Goal: Check status: Check status

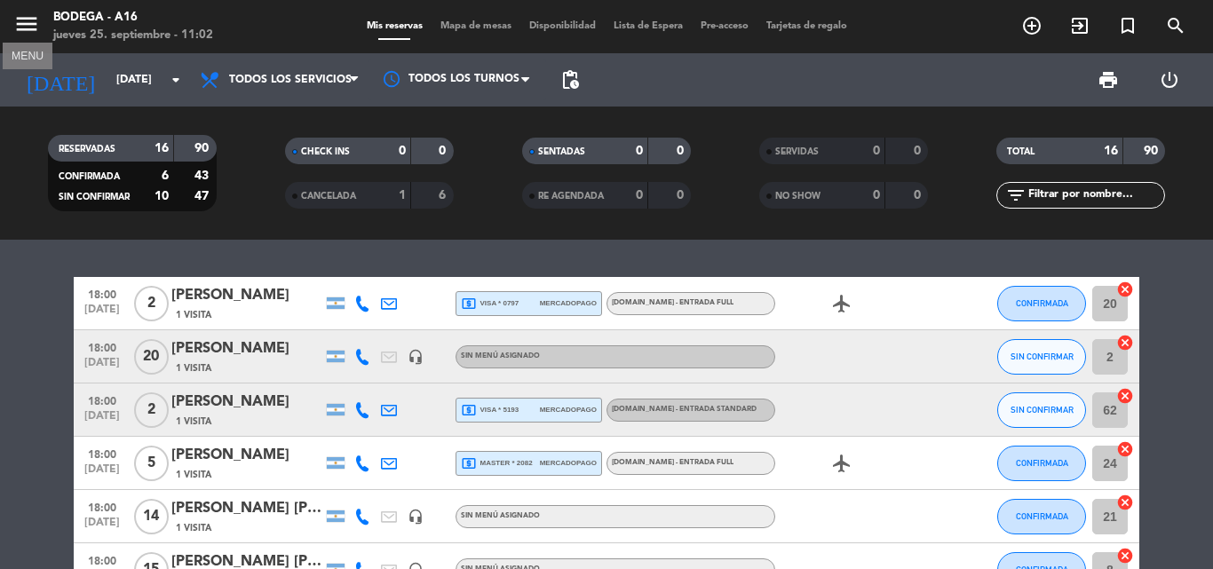
click at [22, 23] on icon "menu" at bounding box center [26, 24] width 27 height 27
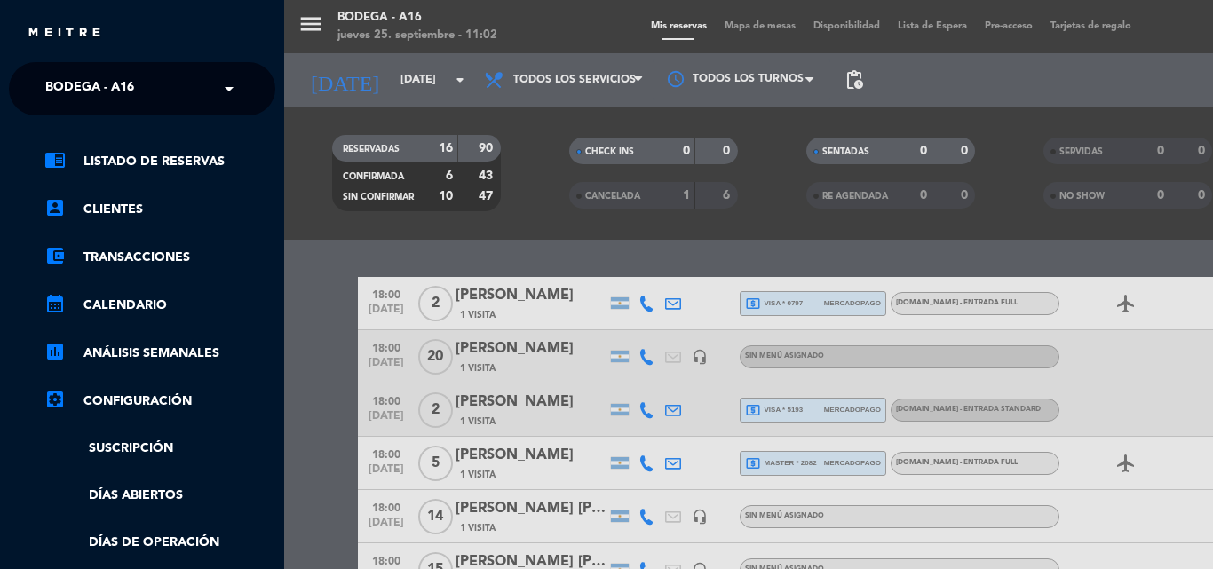
click at [221, 89] on span at bounding box center [233, 88] width 30 height 37
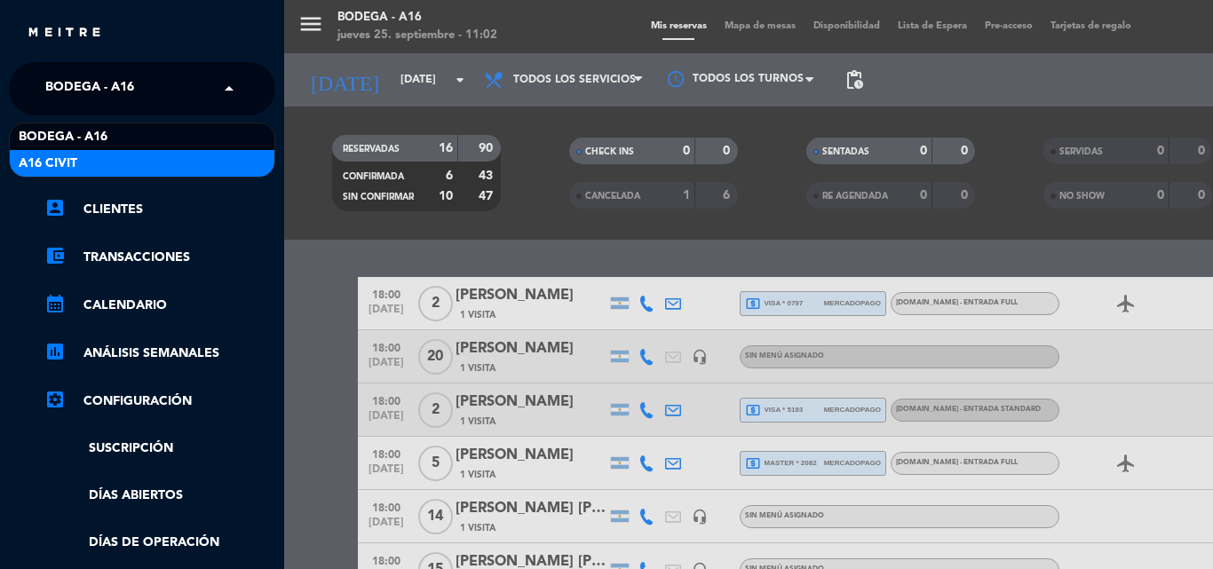
click at [146, 151] on div "A16 Civit" at bounding box center [142, 163] width 265 height 27
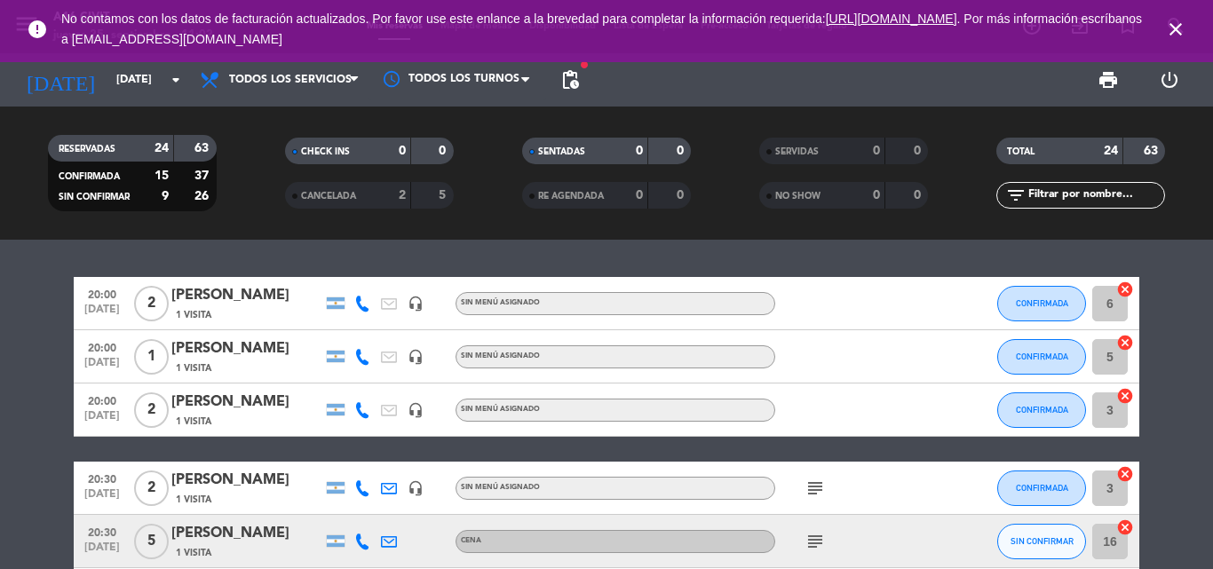
click at [257, 220] on div "CHECK INS 0 0 CANCELADA 2 5" at bounding box center [368, 173] width 237 height 98
click at [1170, 27] on icon "close" at bounding box center [1175, 29] width 21 height 21
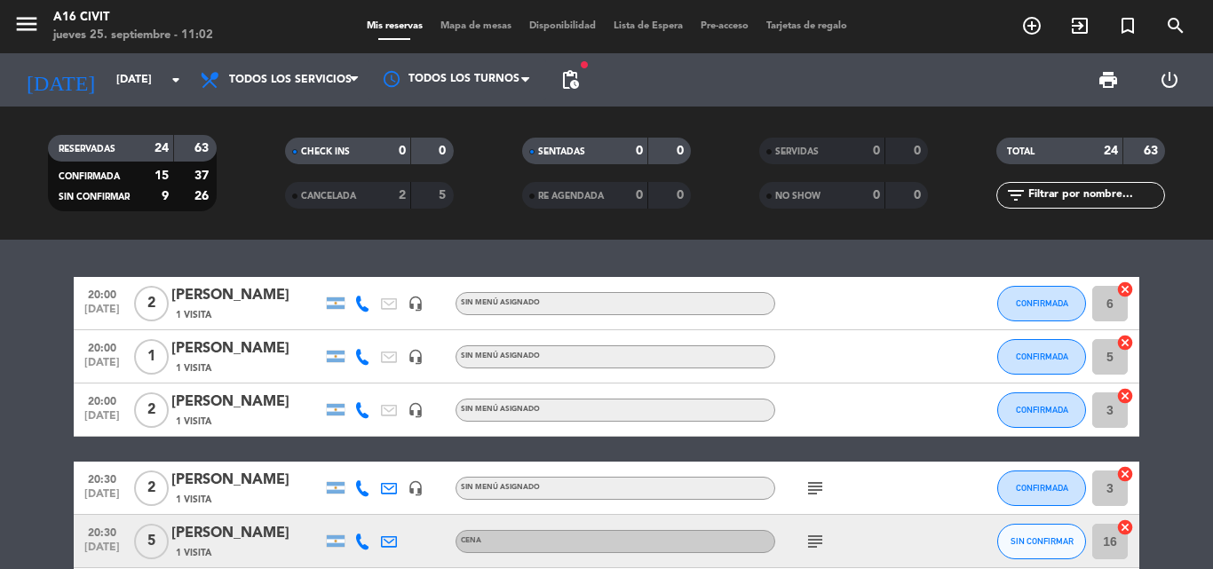
click at [512, 358] on span "Sin menú asignado" at bounding box center [500, 355] width 79 height 7
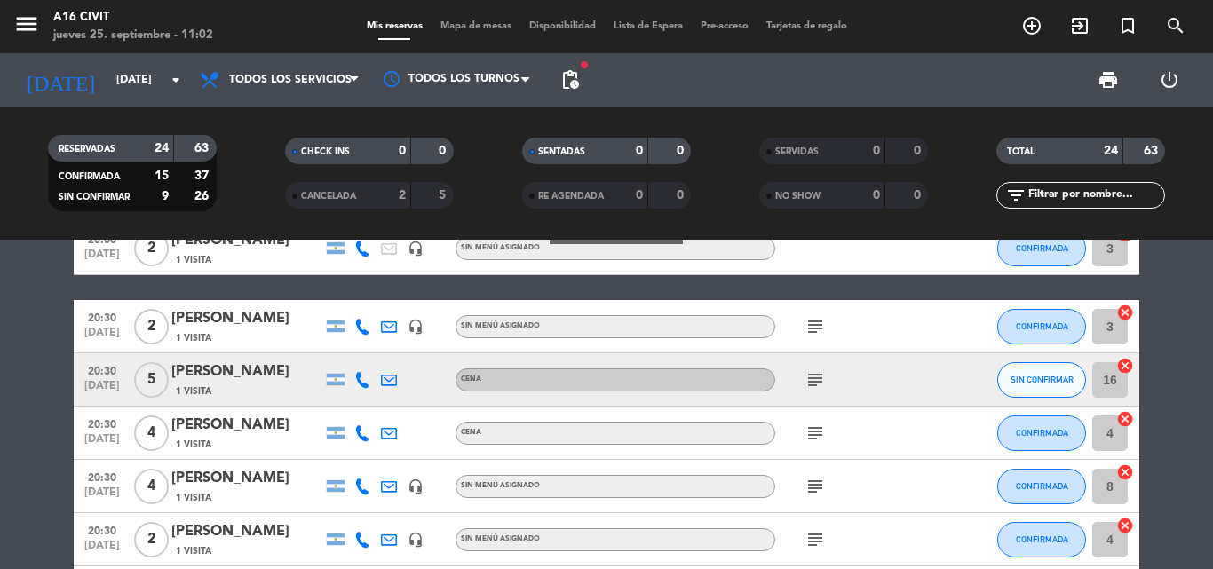
scroll to position [178, 0]
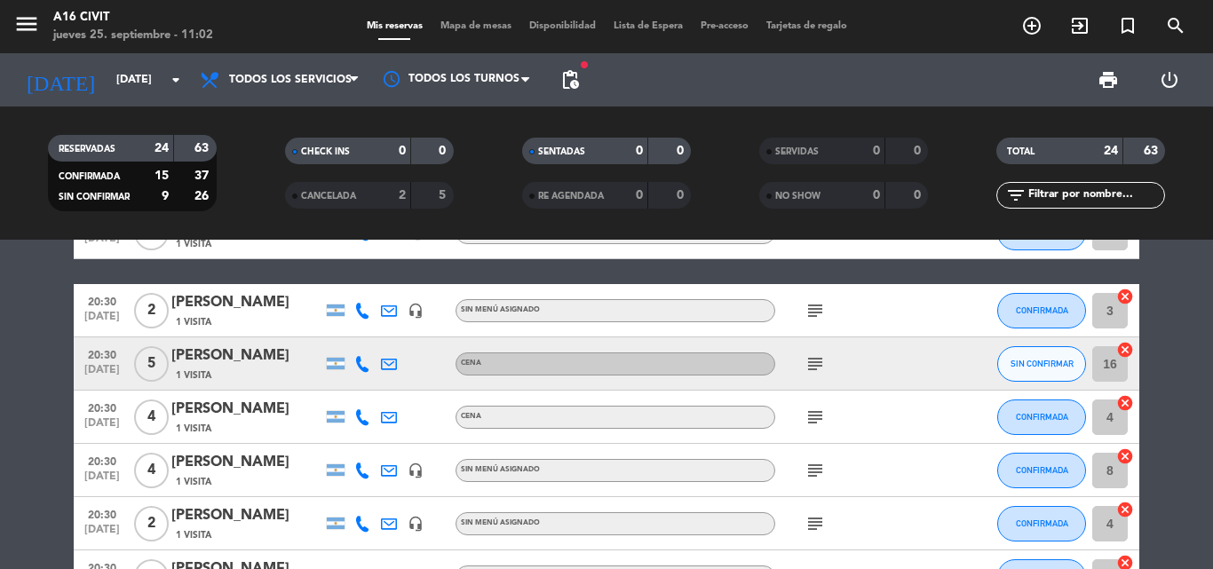
click at [815, 312] on icon "subject" at bounding box center [814, 310] width 21 height 21
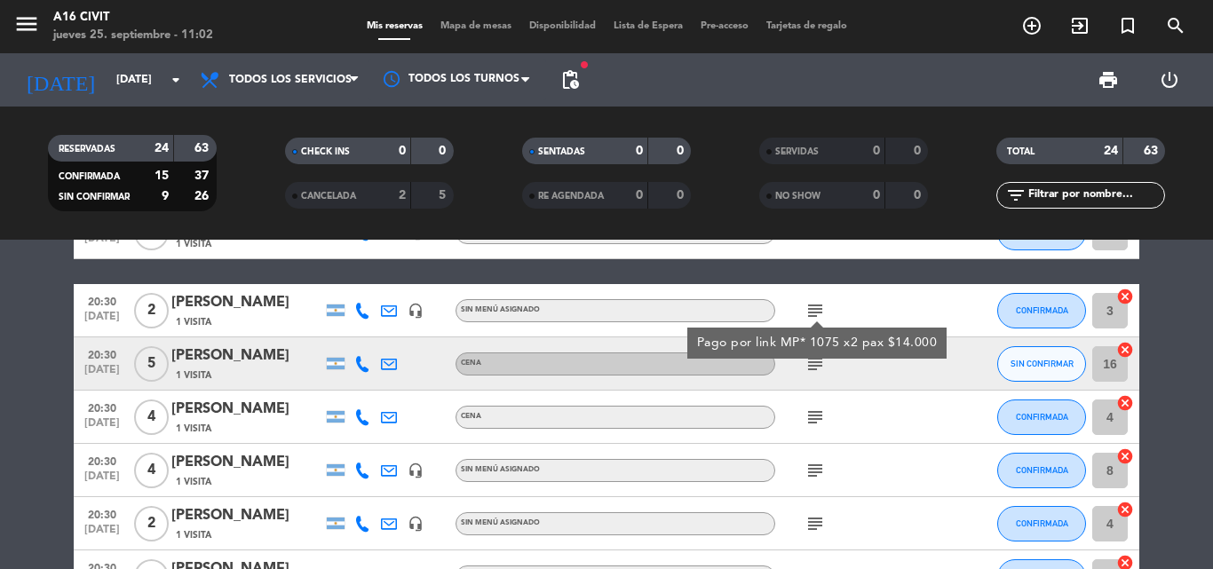
click at [386, 360] on icon at bounding box center [389, 364] width 16 height 16
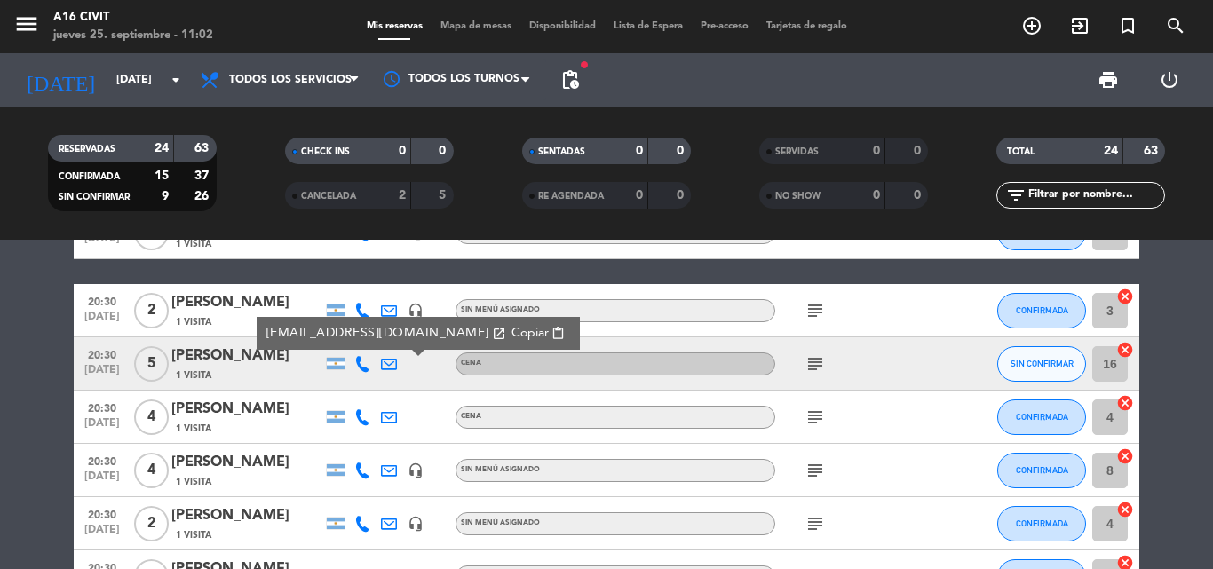
click at [551, 329] on span "content_paste" at bounding box center [557, 333] width 13 height 13
click at [826, 368] on span "subject" at bounding box center [815, 363] width 27 height 21
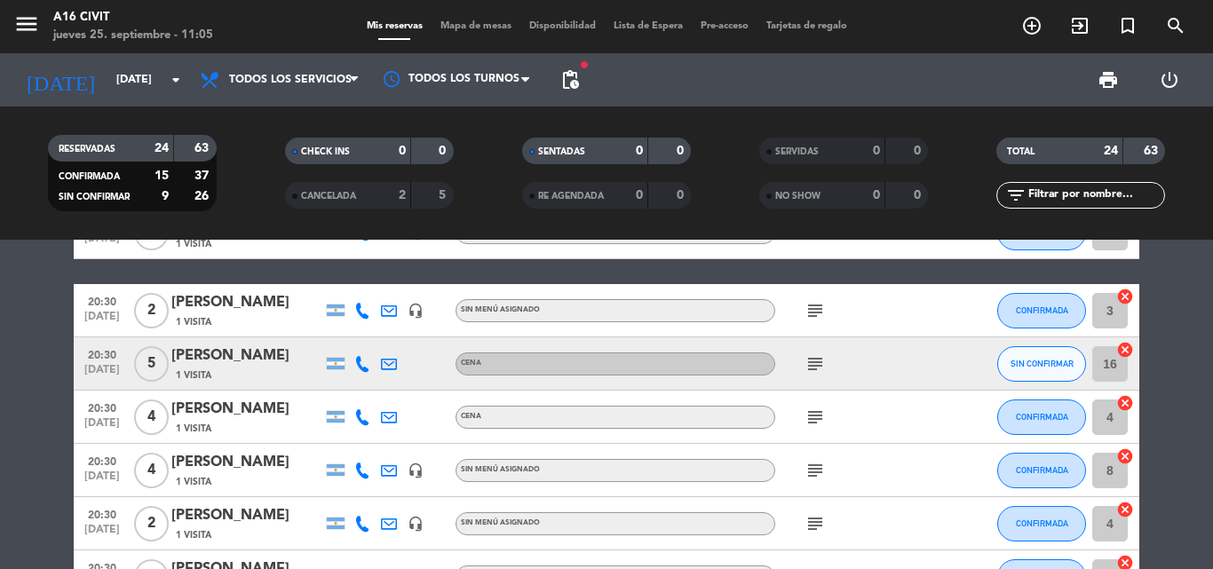
click at [821, 366] on icon "subject" at bounding box center [814, 363] width 21 height 21
click at [393, 363] on icon at bounding box center [389, 364] width 16 height 16
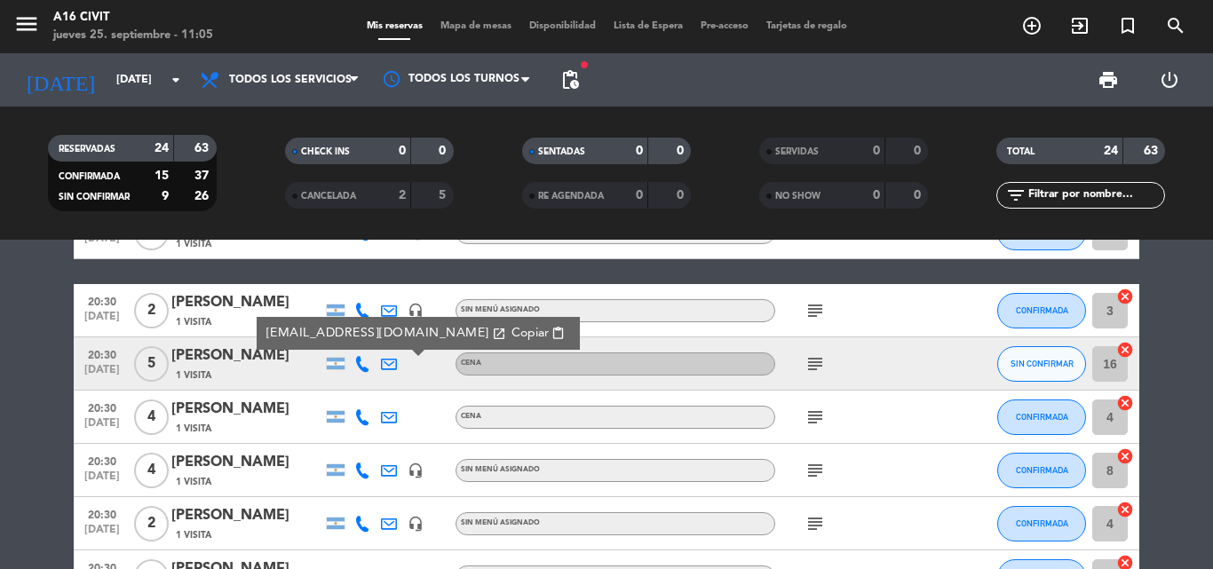
click at [551, 328] on span "content_paste" at bounding box center [557, 333] width 13 height 13
click at [814, 415] on icon "subject" at bounding box center [814, 417] width 21 height 21
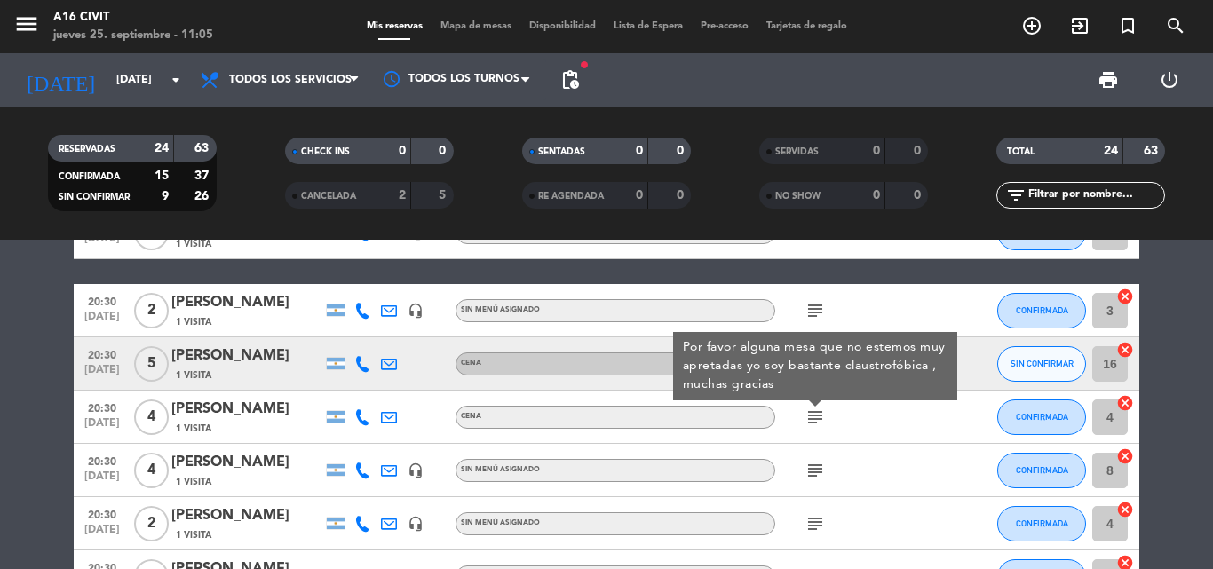
click at [390, 423] on icon at bounding box center [389, 417] width 16 height 16
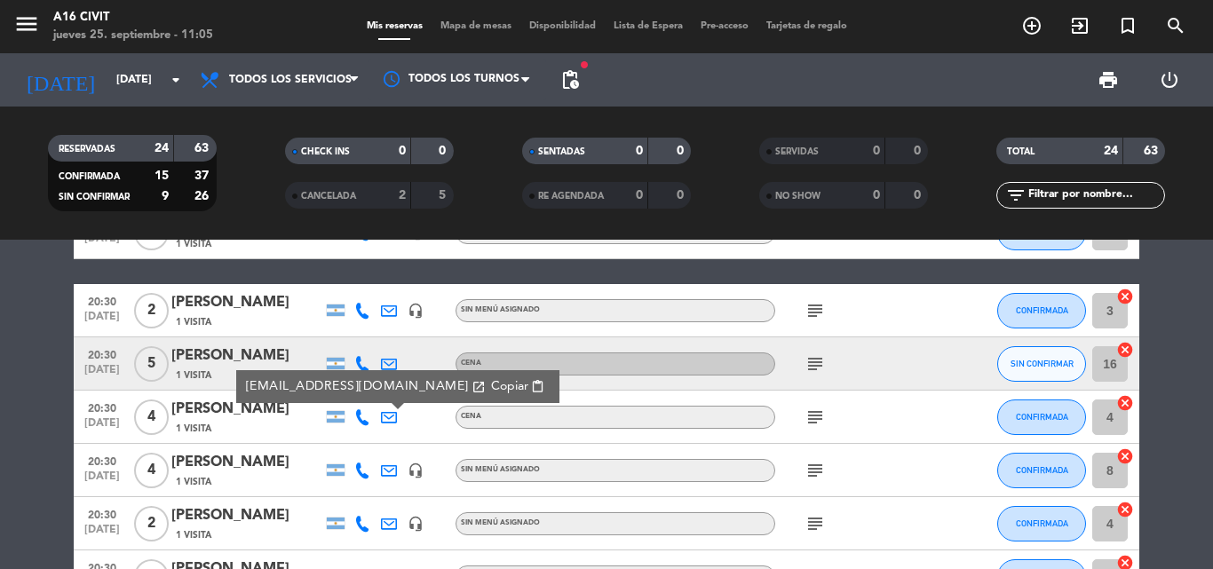
click at [506, 383] on span "Copiar" at bounding box center [509, 386] width 37 height 19
click at [810, 470] on icon "subject" at bounding box center [814, 470] width 21 height 21
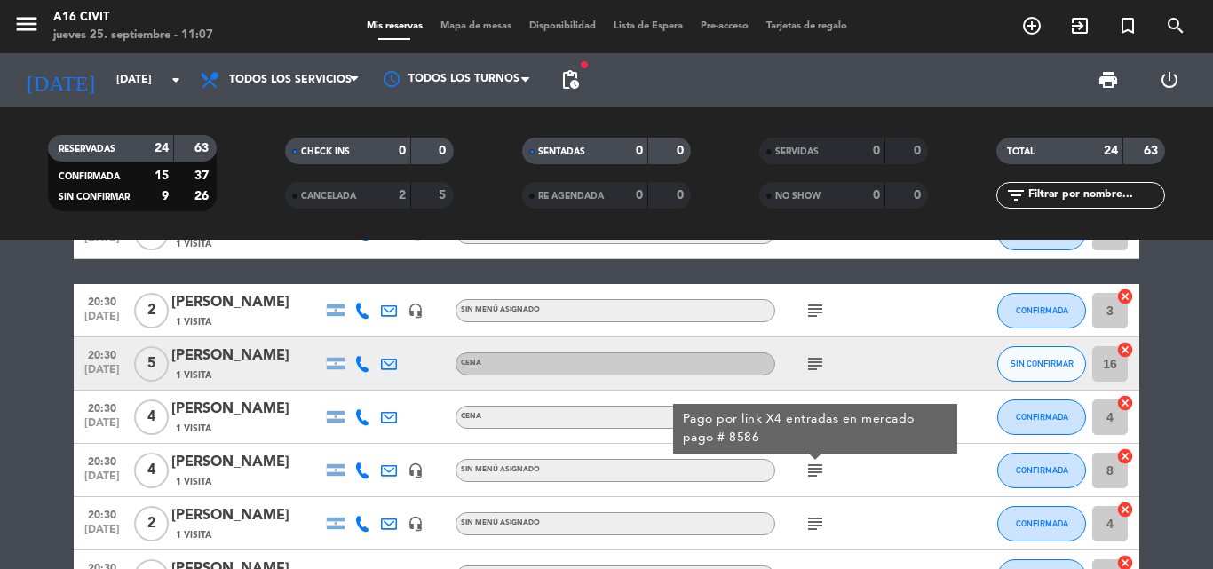
click at [388, 473] on icon at bounding box center [389, 470] width 16 height 16
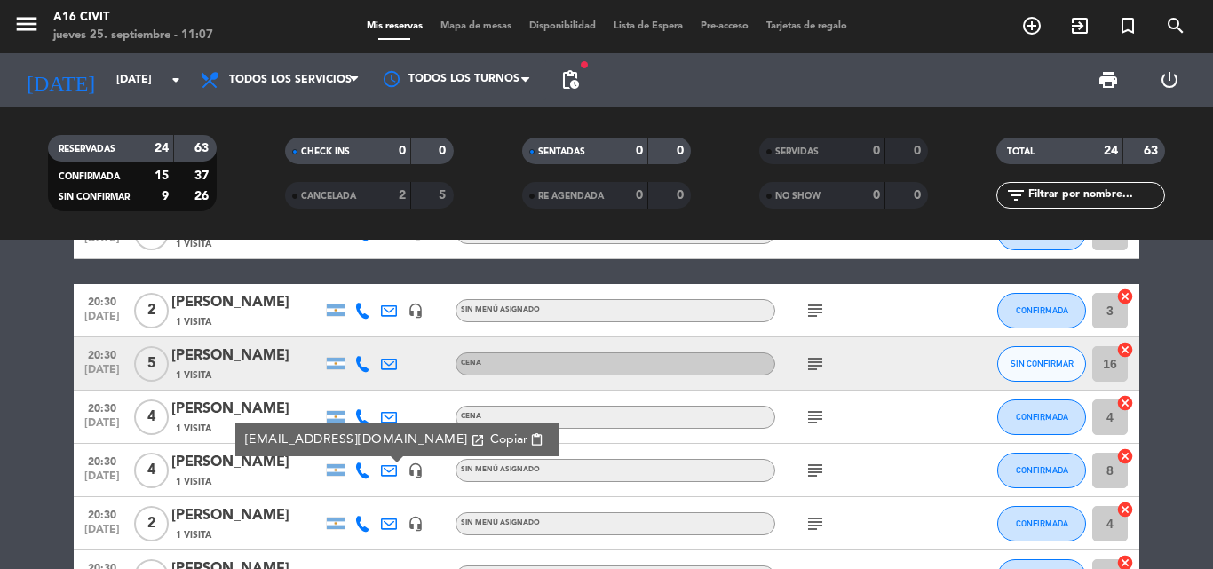
click at [494, 433] on span "Copiar" at bounding box center [508, 440] width 37 height 19
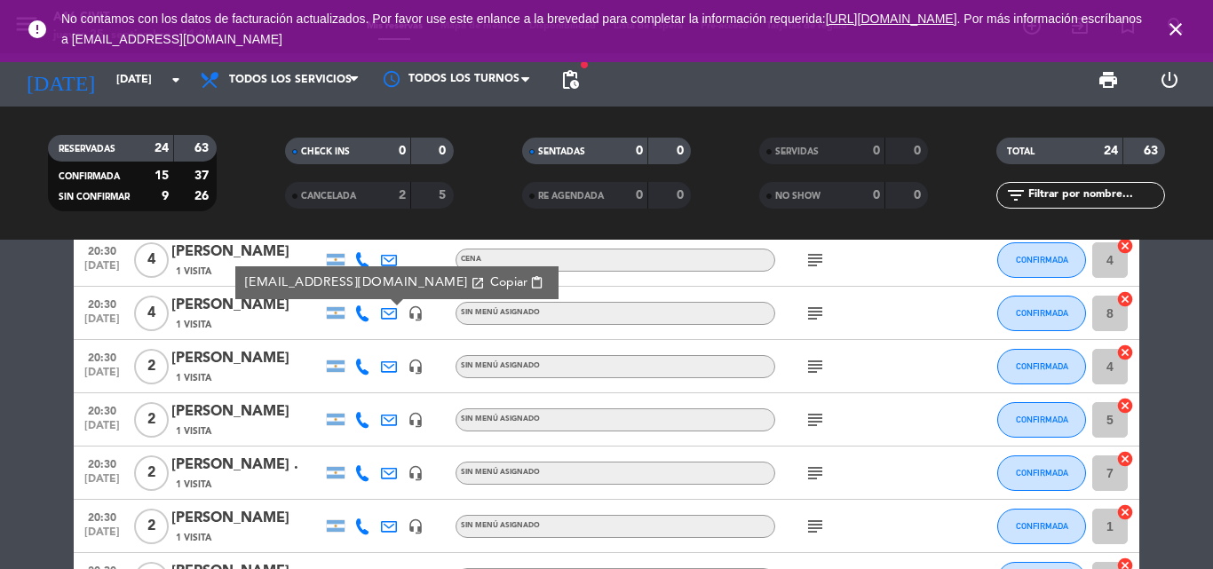
scroll to position [355, 0]
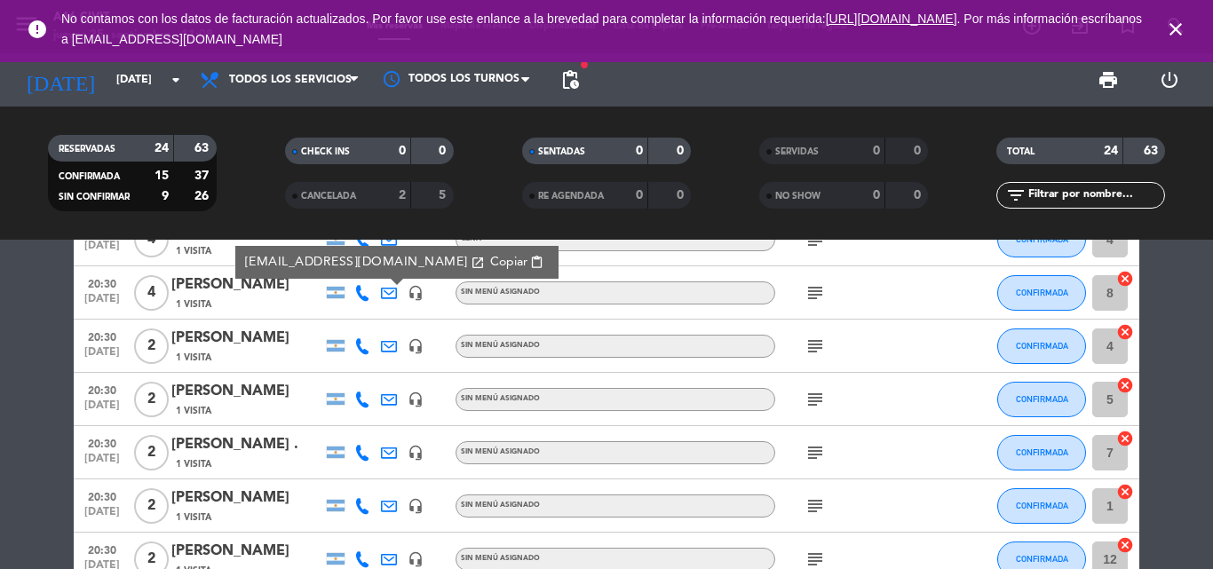
click at [817, 344] on icon "subject" at bounding box center [814, 346] width 21 height 21
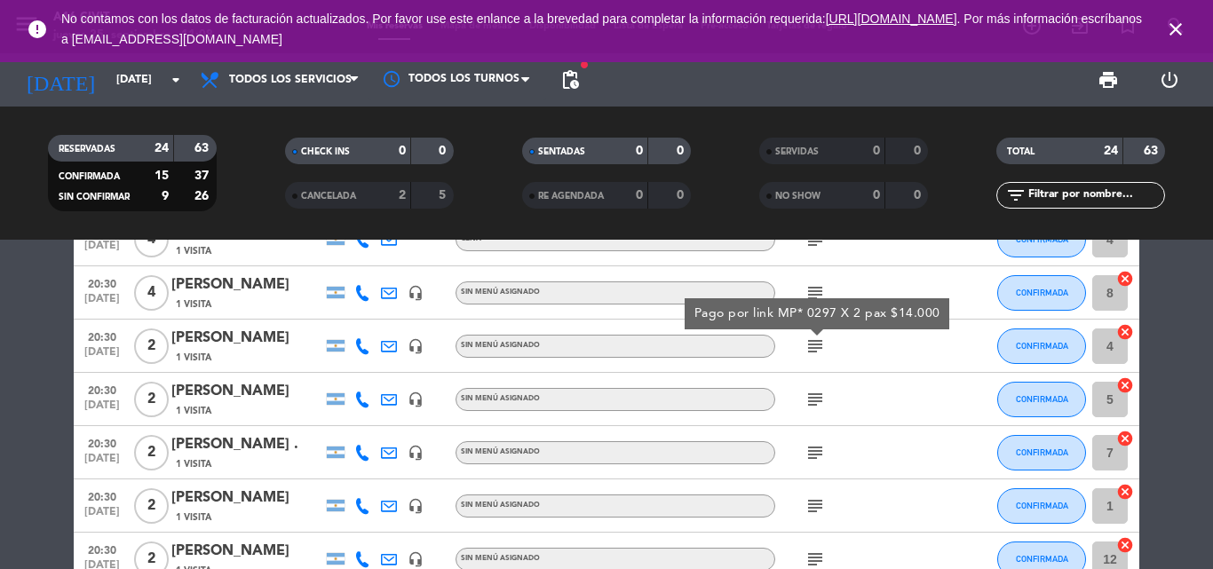
click at [383, 341] on icon at bounding box center [389, 346] width 16 height 16
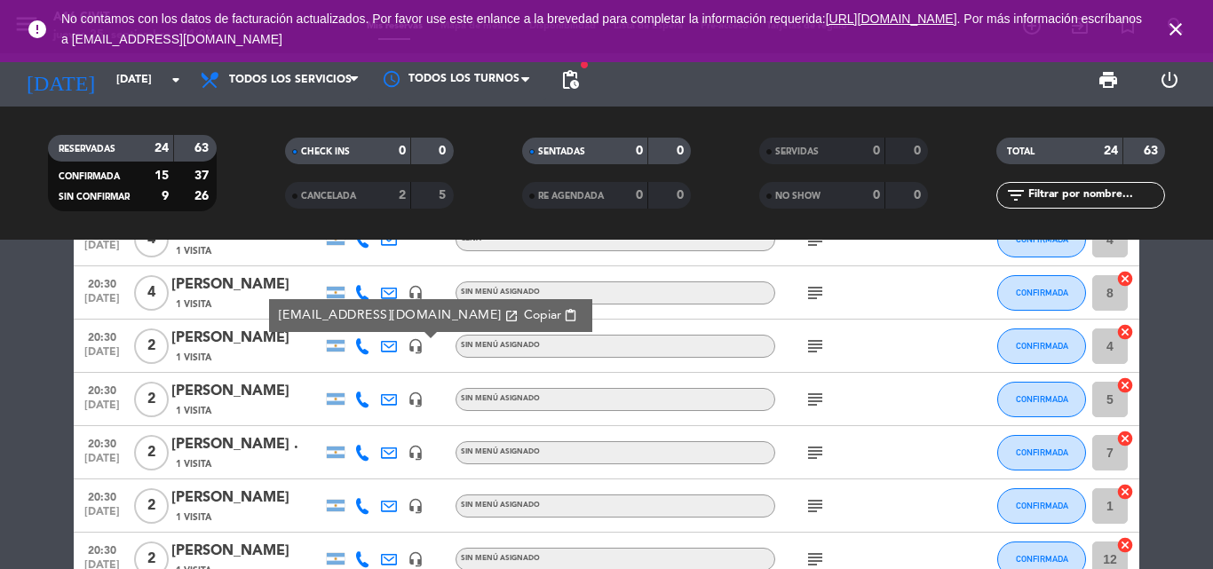
click at [564, 312] on span "content_paste" at bounding box center [570, 315] width 13 height 13
click at [810, 392] on icon "subject" at bounding box center [814, 399] width 21 height 21
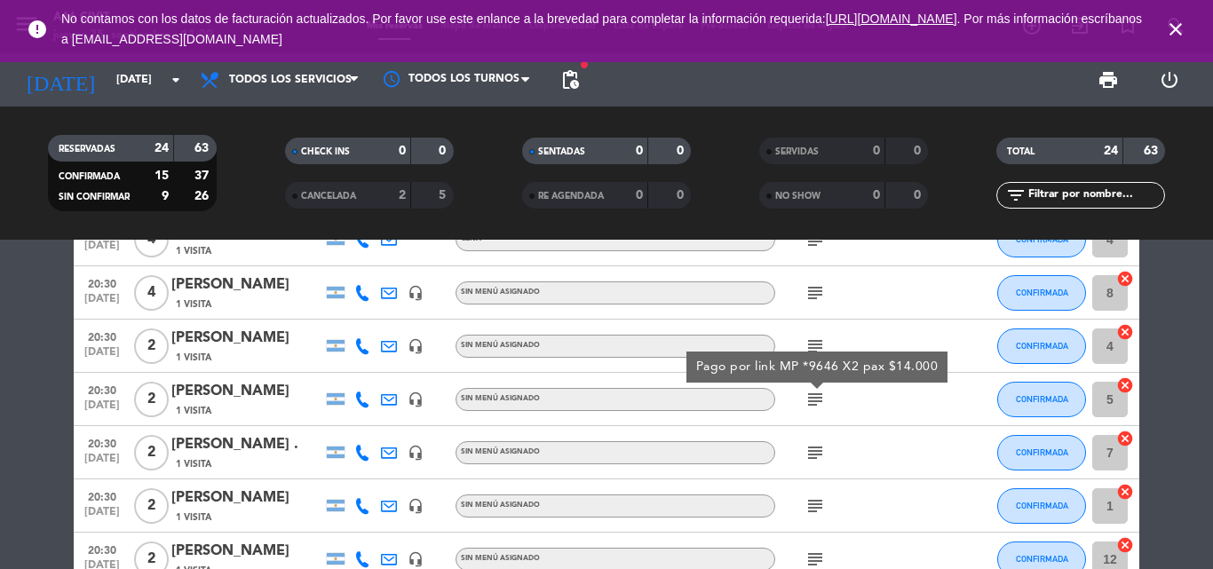
click at [810, 454] on icon "subject" at bounding box center [814, 452] width 21 height 21
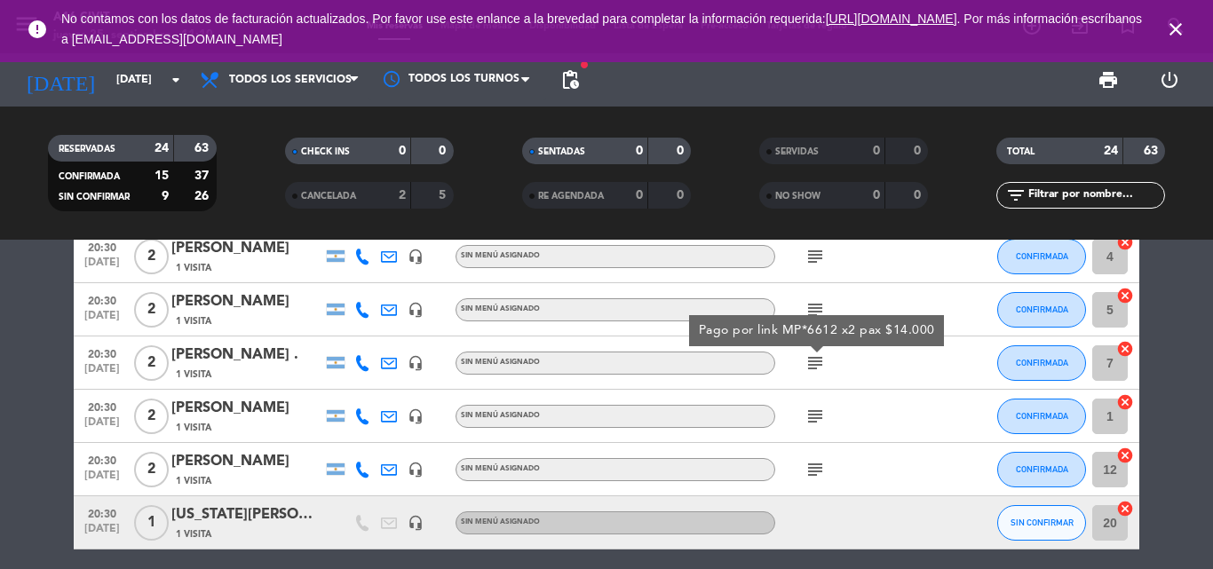
scroll to position [444, 0]
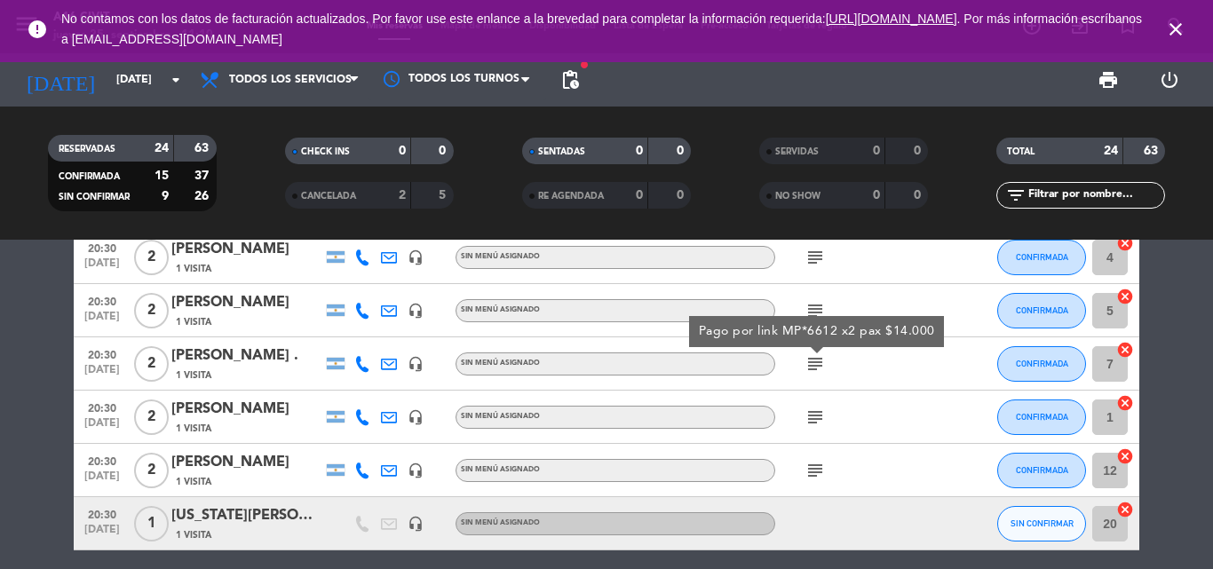
click at [813, 470] on icon "subject" at bounding box center [814, 470] width 21 height 21
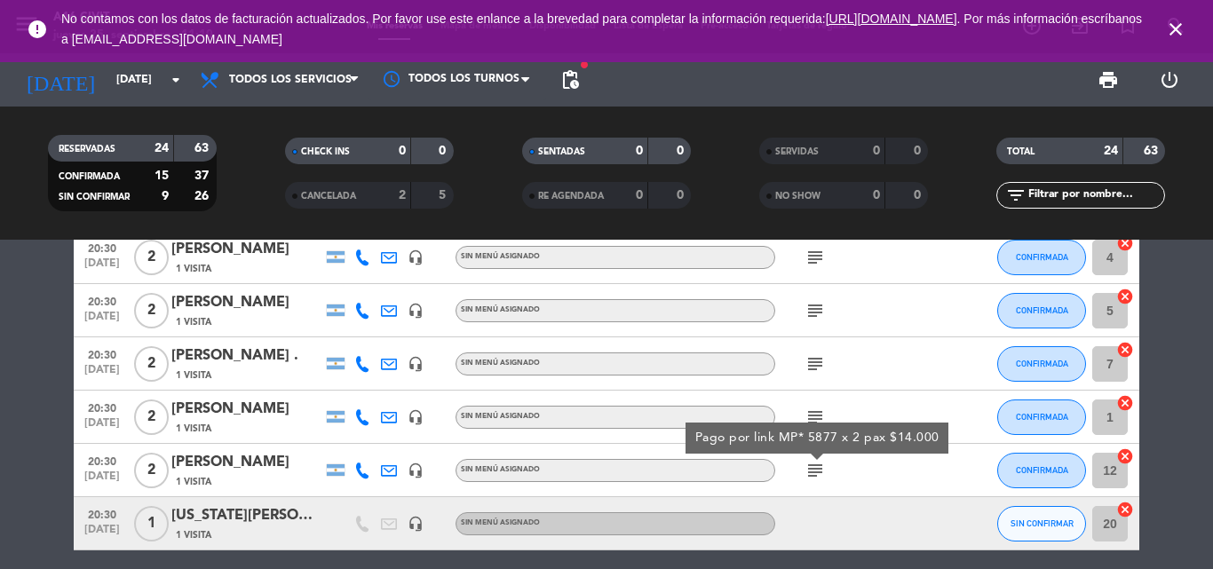
click at [816, 407] on icon "subject" at bounding box center [814, 417] width 21 height 21
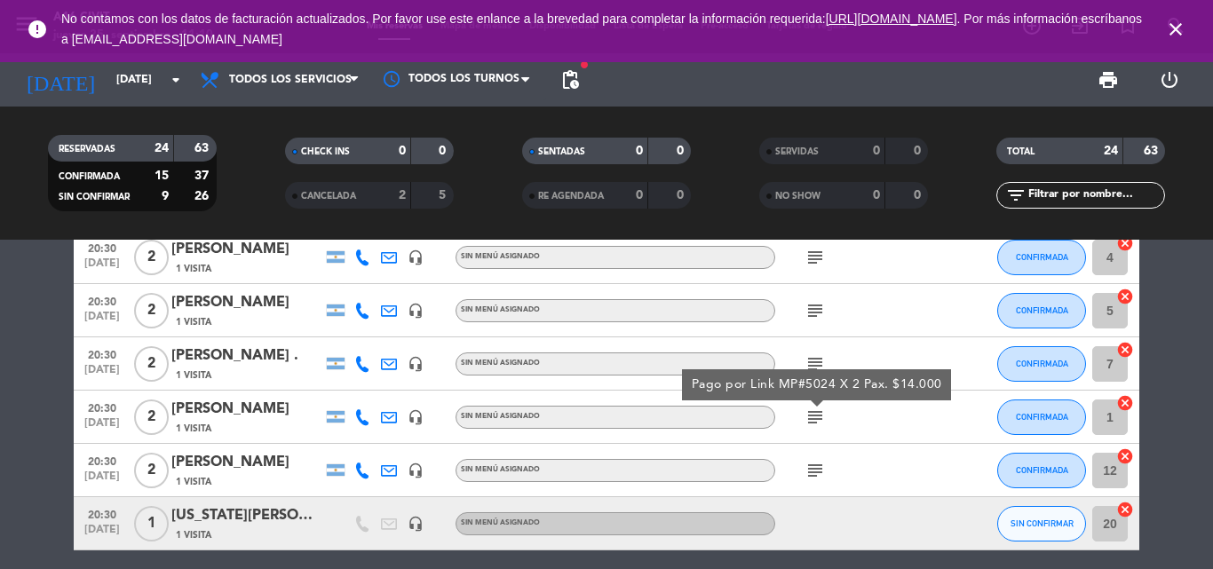
click at [810, 473] on icon "subject" at bounding box center [814, 470] width 21 height 21
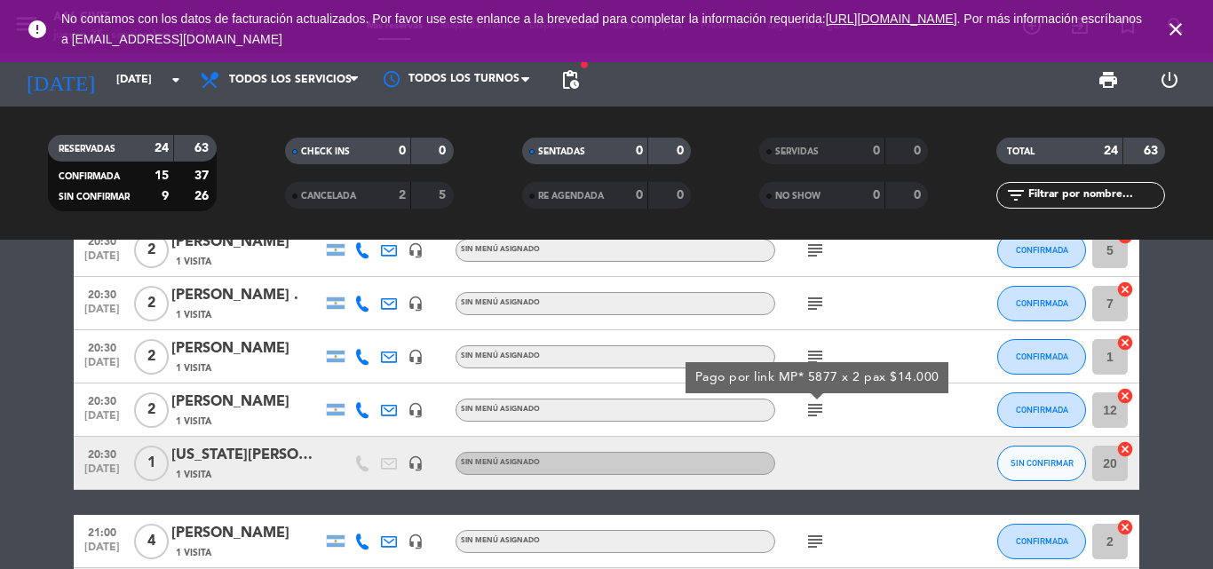
scroll to position [533, 0]
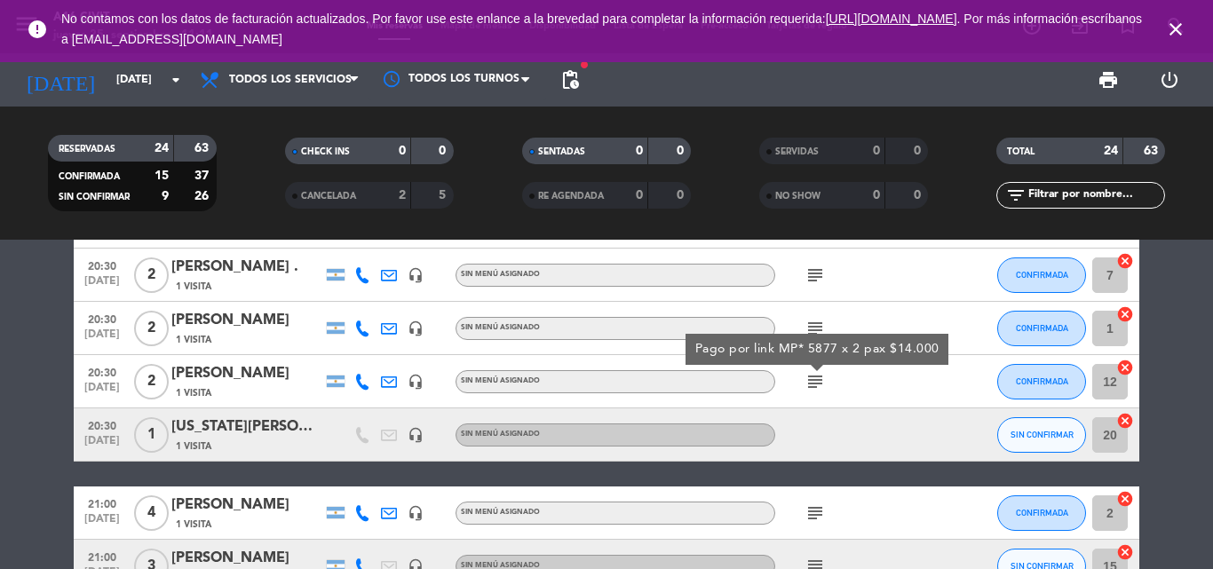
click at [574, 437] on div "Sin menú asignado" at bounding box center [615, 434] width 320 height 23
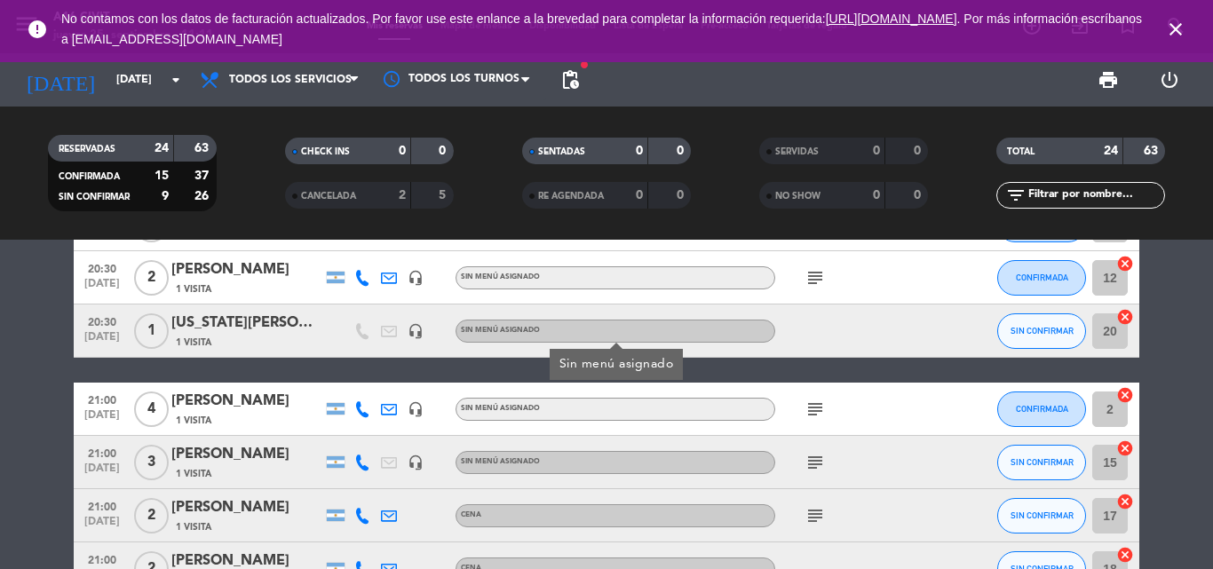
scroll to position [710, 0]
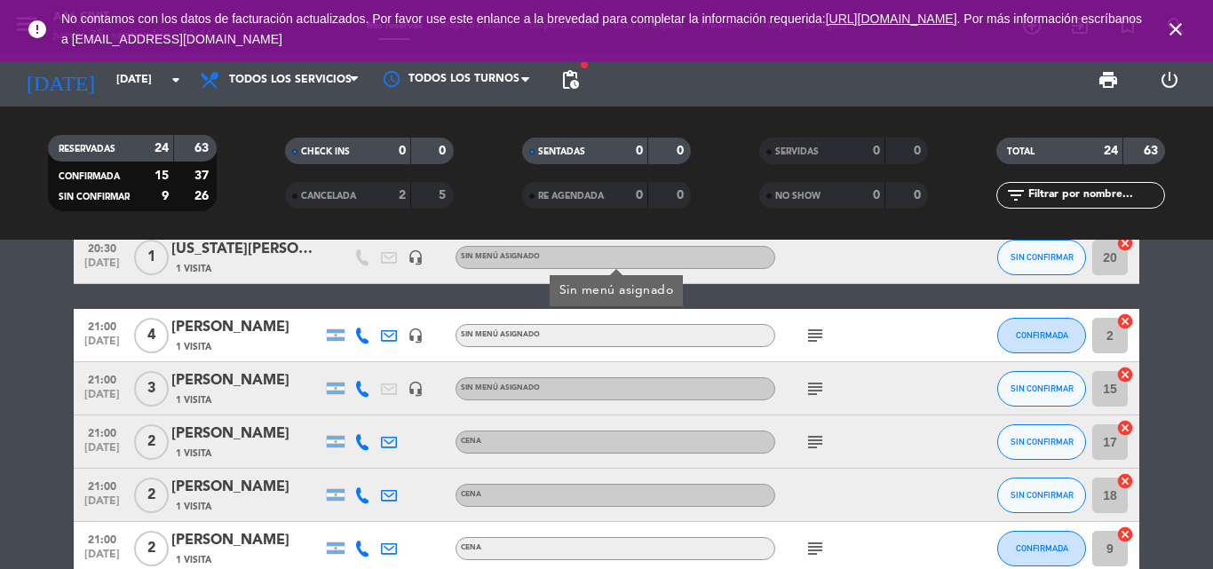
click at [818, 328] on icon "subject" at bounding box center [814, 335] width 21 height 21
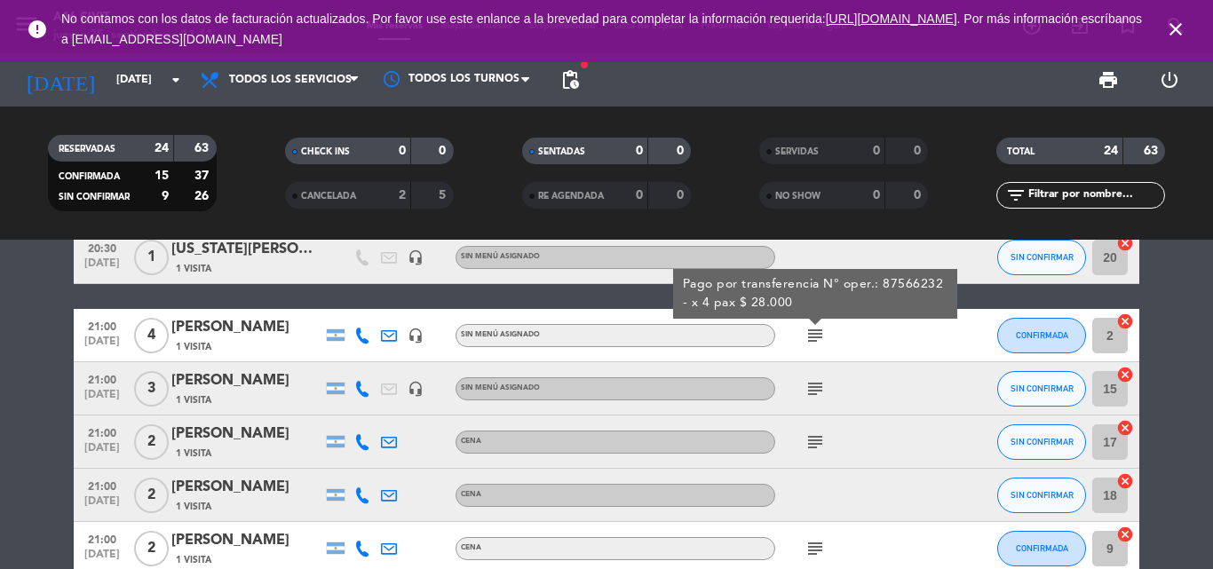
click at [389, 336] on icon at bounding box center [389, 336] width 16 height 16
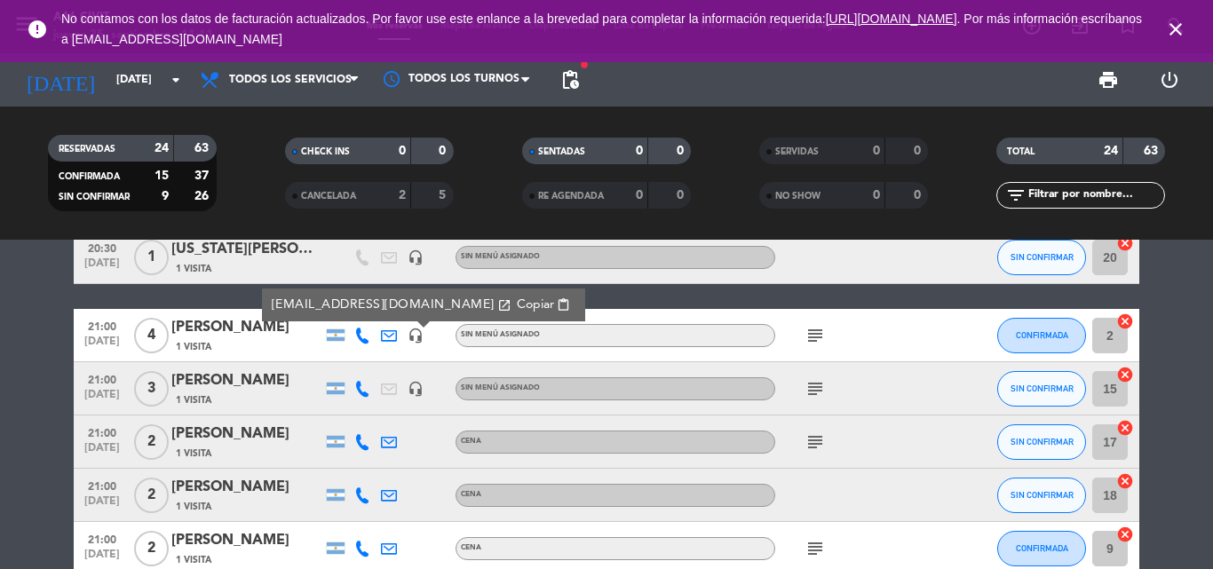
click at [517, 303] on span "Copiar" at bounding box center [535, 305] width 37 height 19
click at [386, 393] on icon at bounding box center [389, 389] width 16 height 16
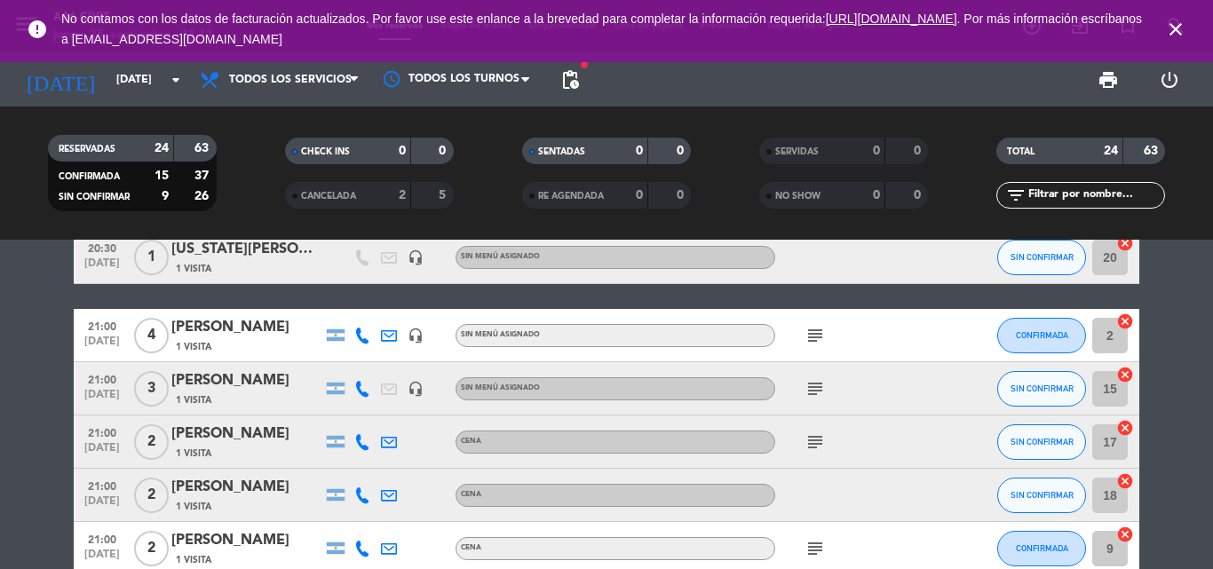
click at [810, 387] on icon "subject" at bounding box center [814, 388] width 21 height 21
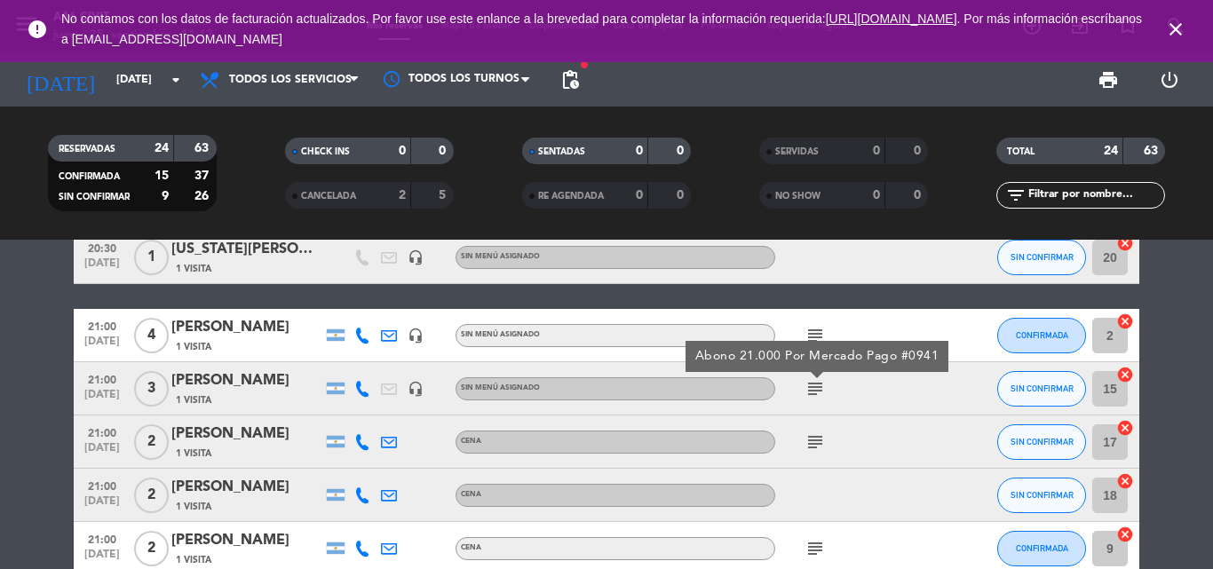
click at [812, 438] on icon "subject" at bounding box center [814, 441] width 21 height 21
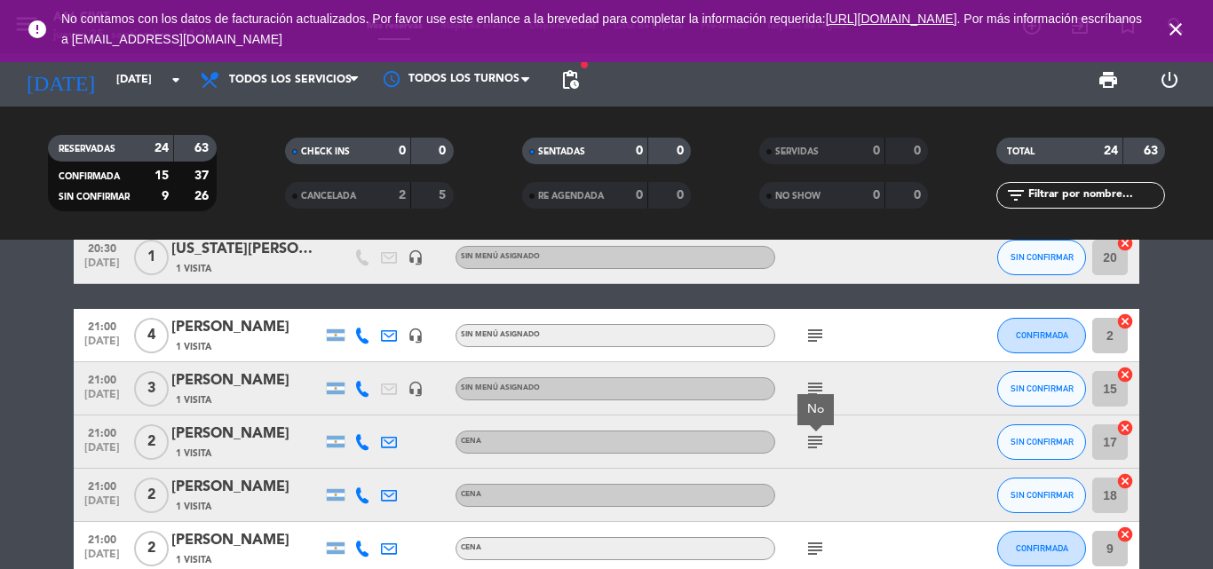
click at [391, 443] on icon at bounding box center [389, 442] width 16 height 16
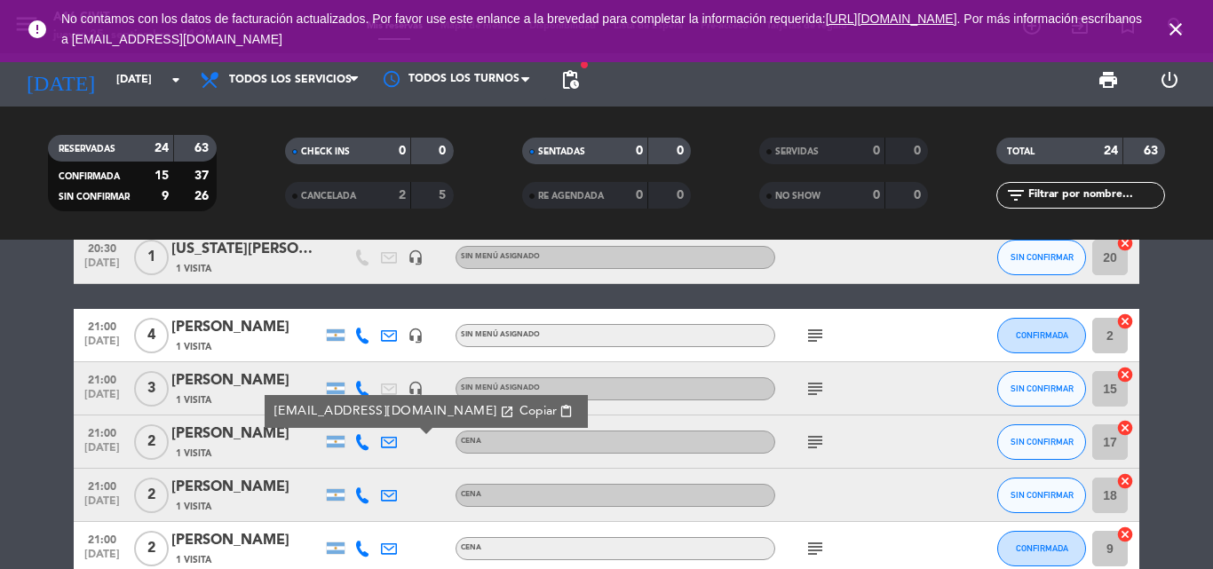
click at [519, 410] on span "Copiar" at bounding box center [537, 411] width 37 height 19
click at [812, 439] on icon "subject" at bounding box center [814, 441] width 21 height 21
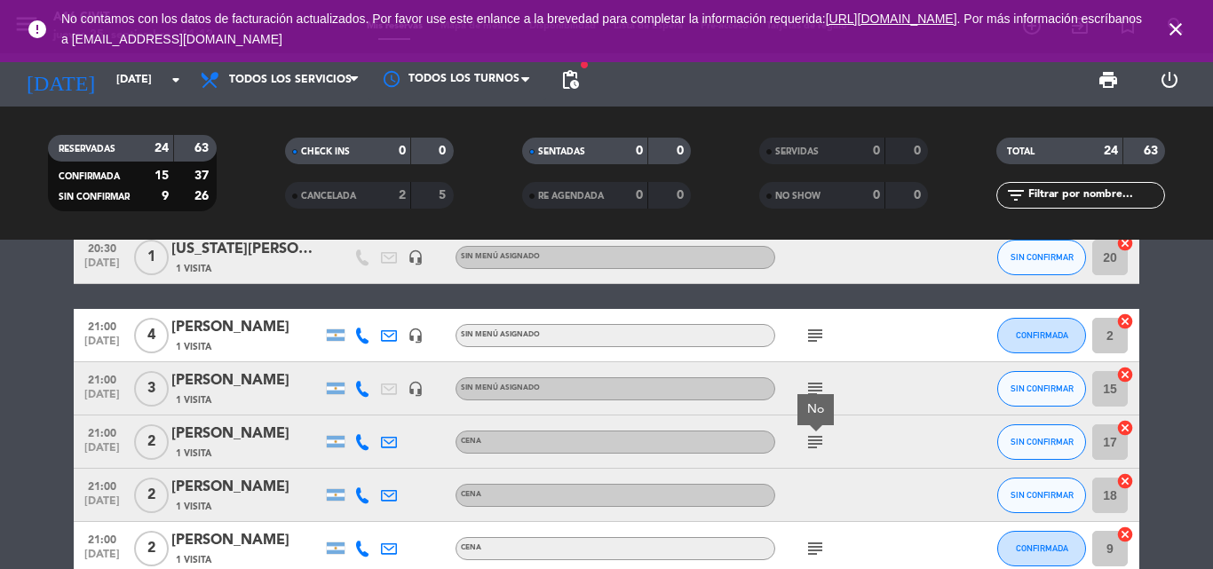
scroll to position [799, 0]
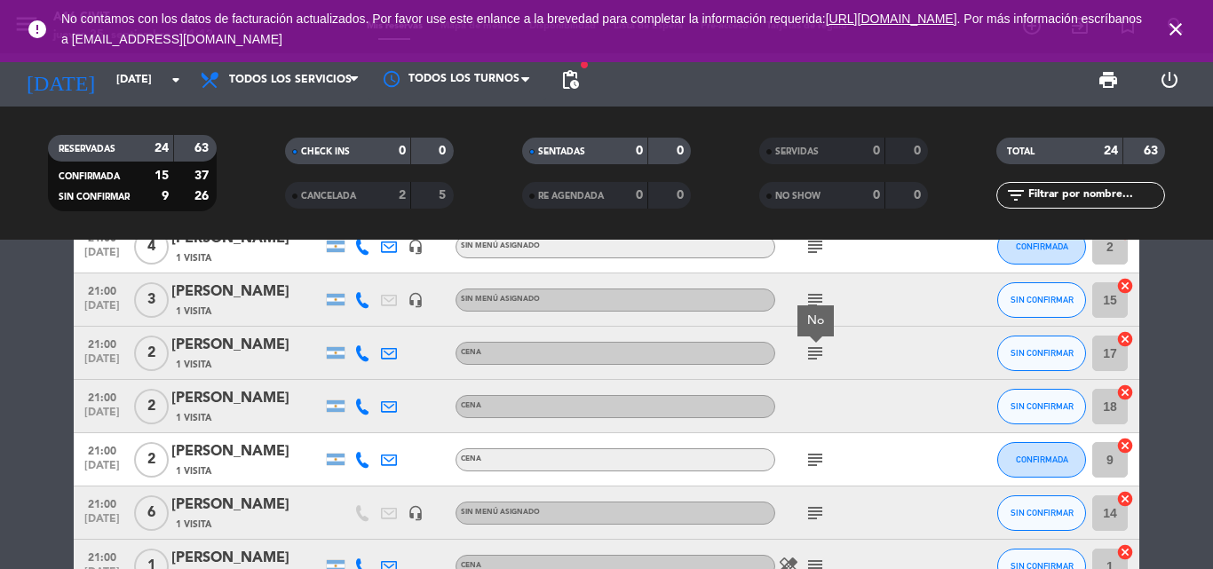
click at [598, 401] on div "Cena" at bounding box center [615, 406] width 320 height 23
click at [394, 412] on icon at bounding box center [389, 407] width 16 height 16
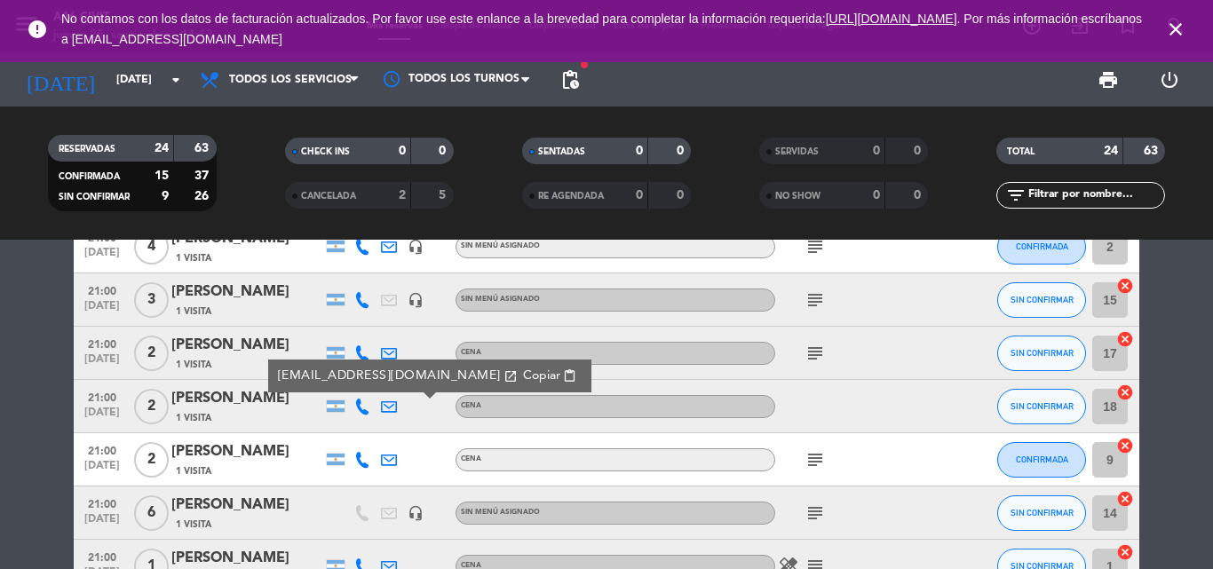
click at [563, 378] on span "content_paste" at bounding box center [569, 375] width 13 height 13
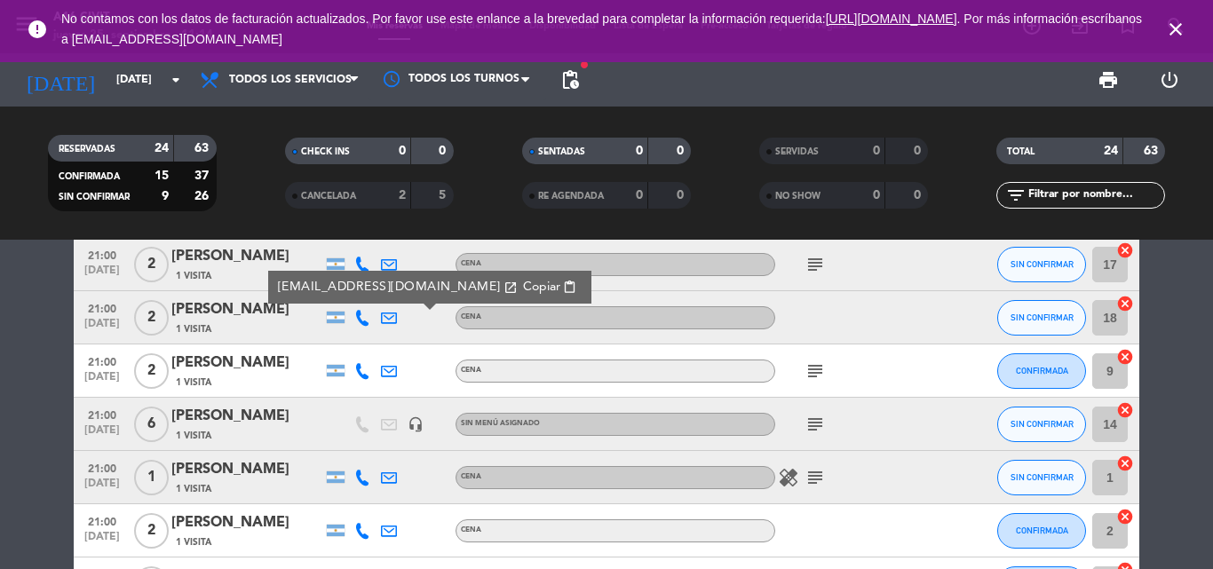
click at [813, 422] on icon "subject" at bounding box center [814, 424] width 21 height 21
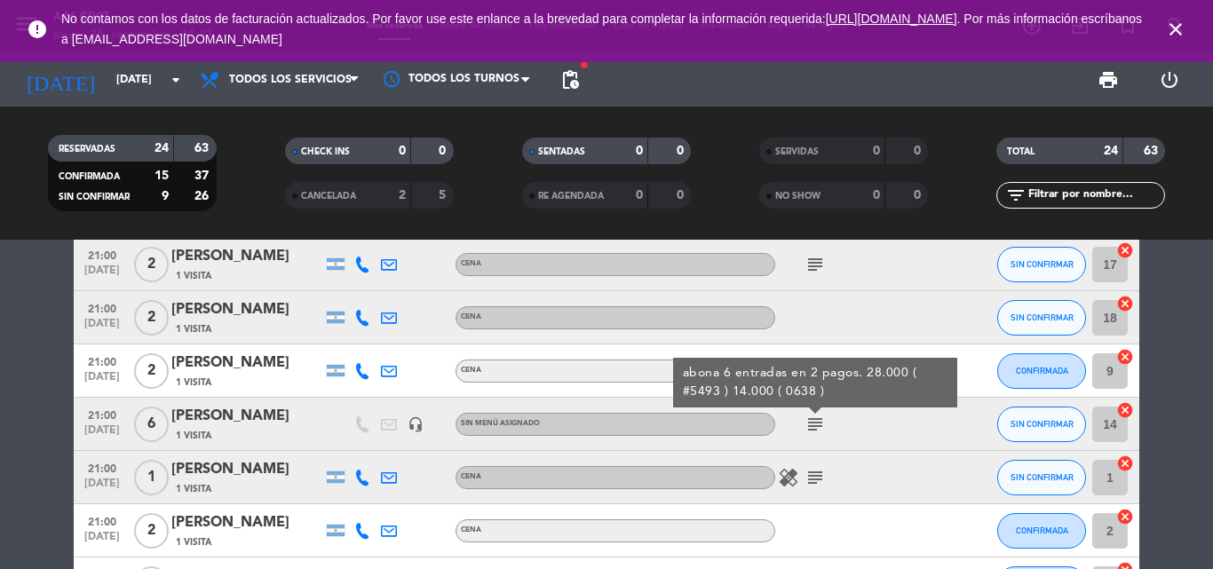
click at [821, 475] on icon "subject" at bounding box center [814, 477] width 21 height 21
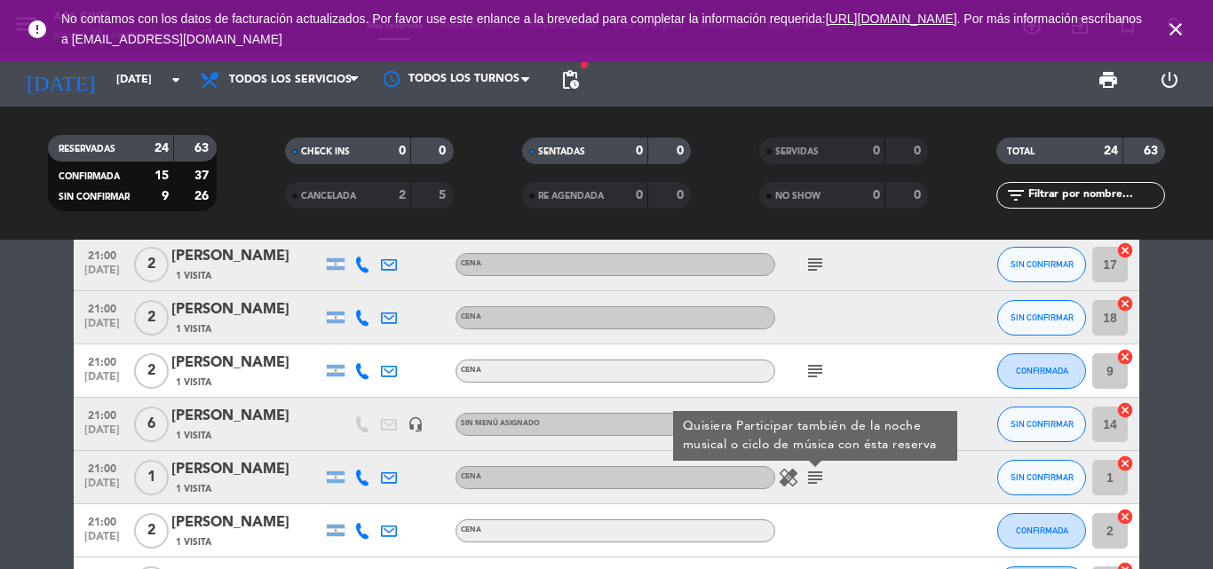
click at [387, 482] on icon at bounding box center [389, 478] width 16 height 16
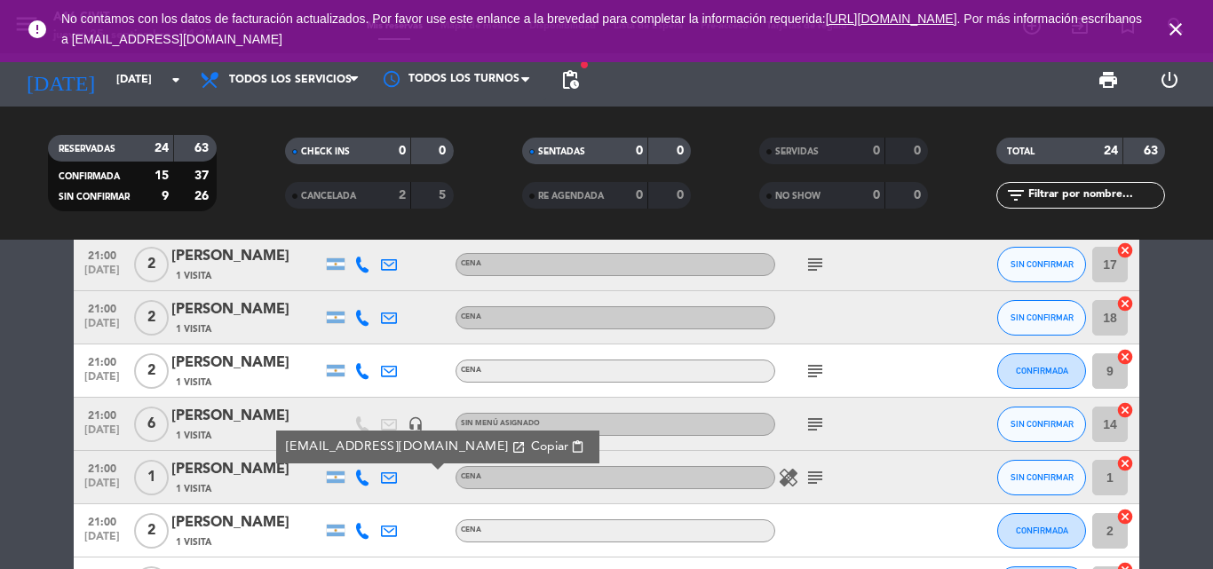
click at [531, 446] on span "Copiar" at bounding box center [549, 447] width 37 height 19
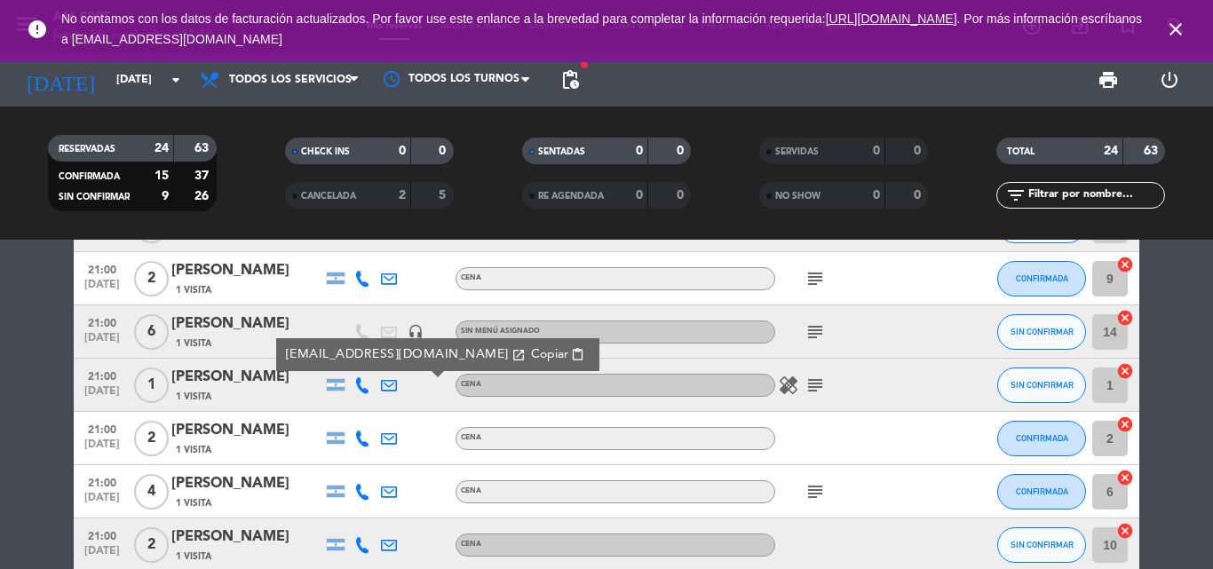
scroll to position [1065, 0]
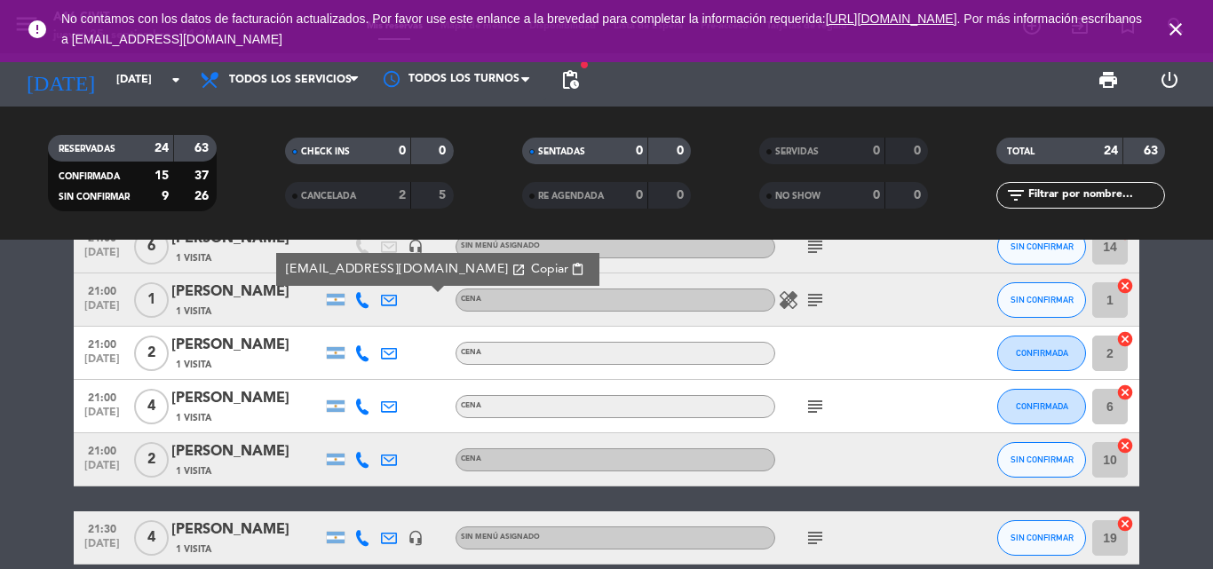
click at [391, 352] on icon at bounding box center [389, 353] width 16 height 16
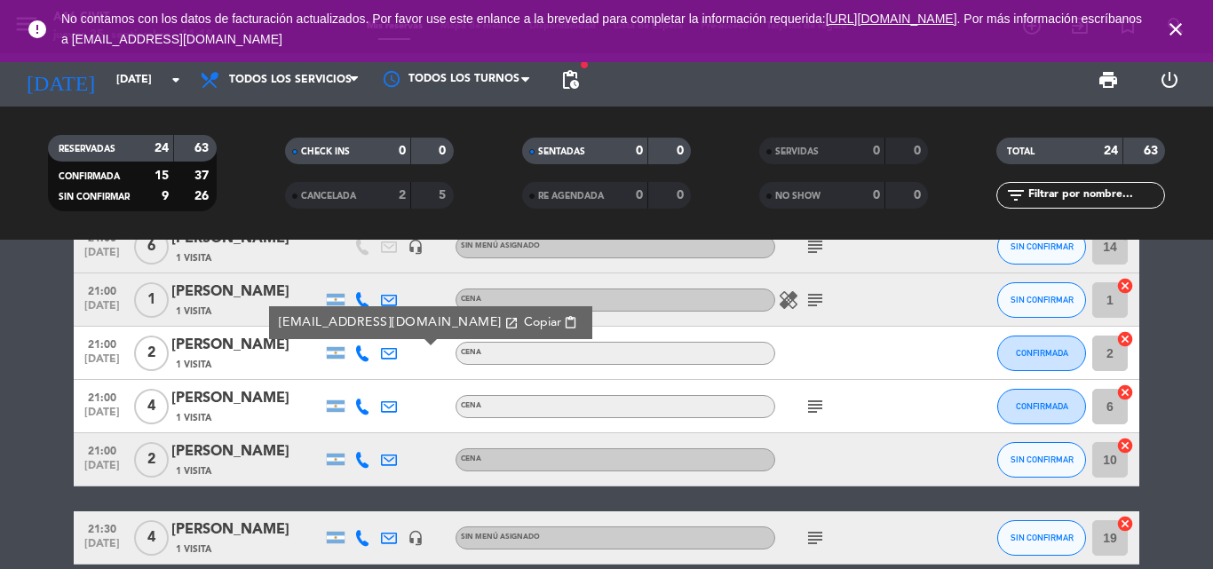
click at [524, 325] on span "Copiar" at bounding box center [542, 322] width 37 height 19
click at [391, 406] on icon at bounding box center [389, 407] width 16 height 16
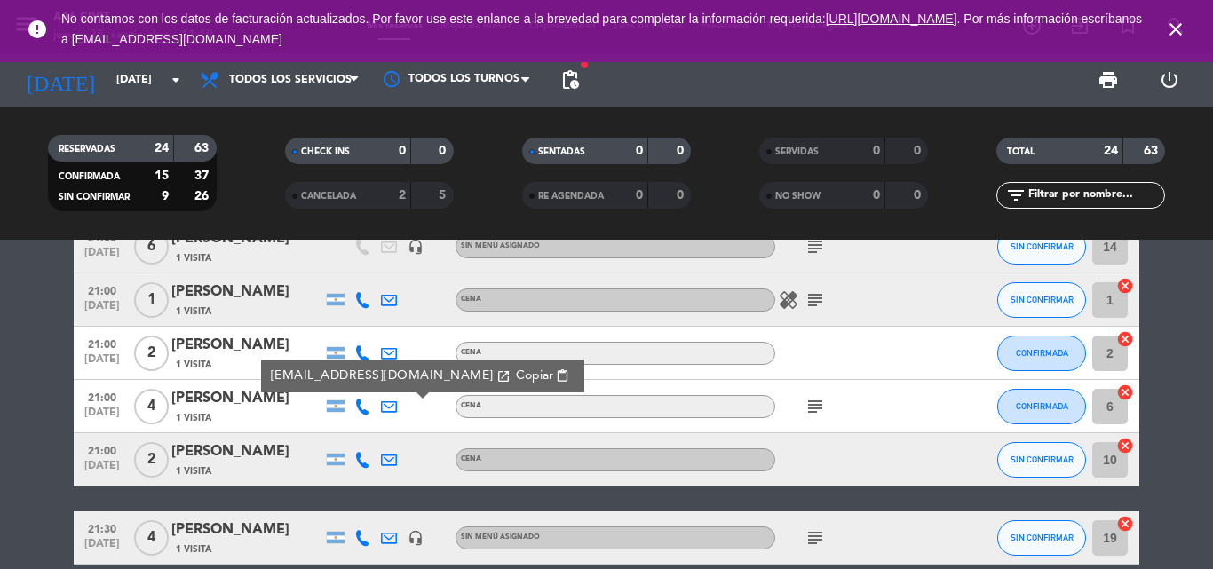
click at [516, 376] on span "Copiar" at bounding box center [534, 376] width 37 height 19
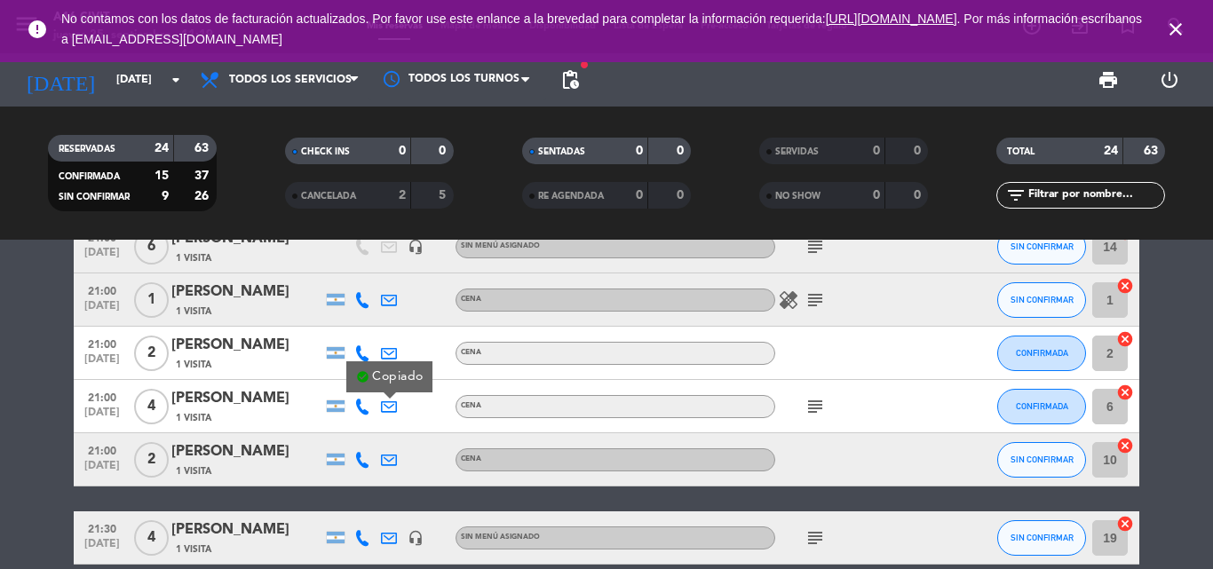
click at [803, 409] on span "subject" at bounding box center [815, 406] width 27 height 21
click at [820, 407] on icon "subject" at bounding box center [814, 406] width 21 height 21
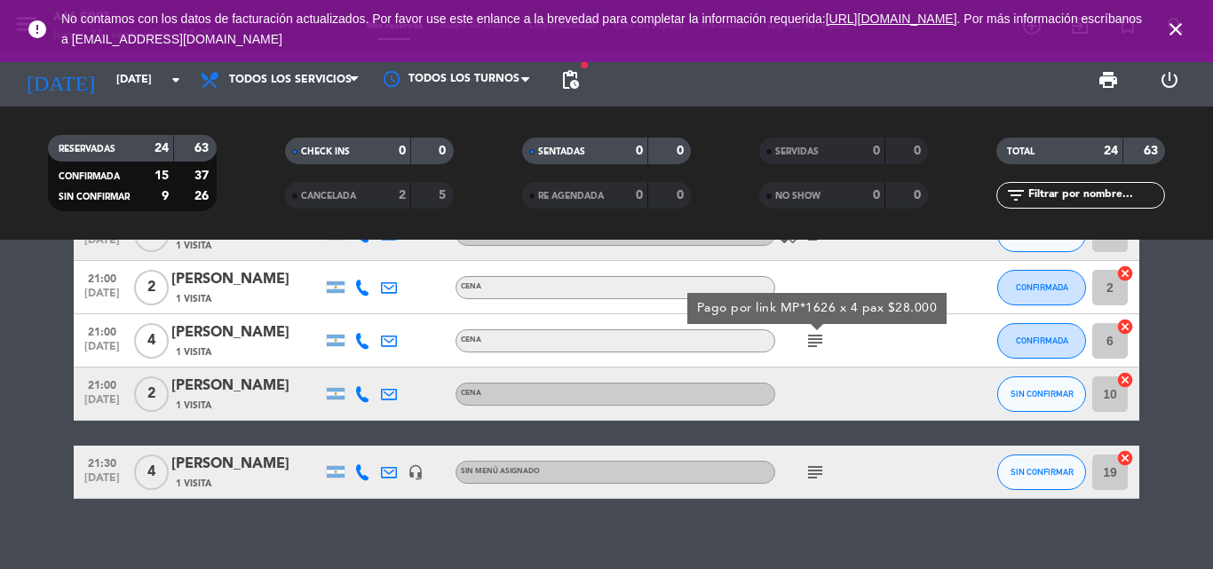
scroll to position [1150, 0]
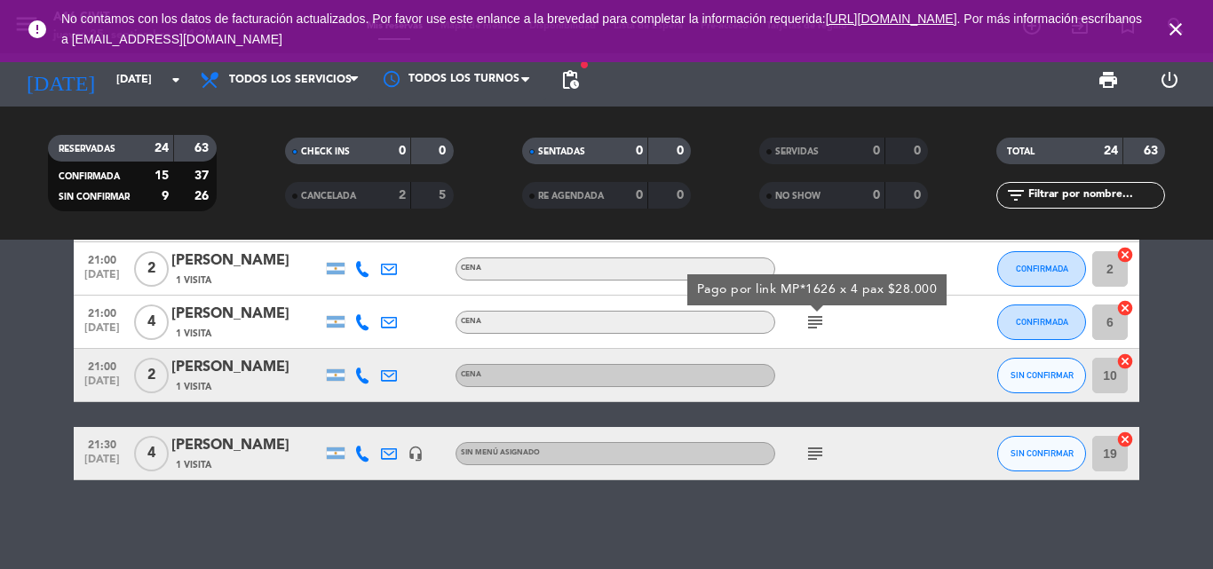
click at [391, 449] on icon at bounding box center [389, 454] width 16 height 16
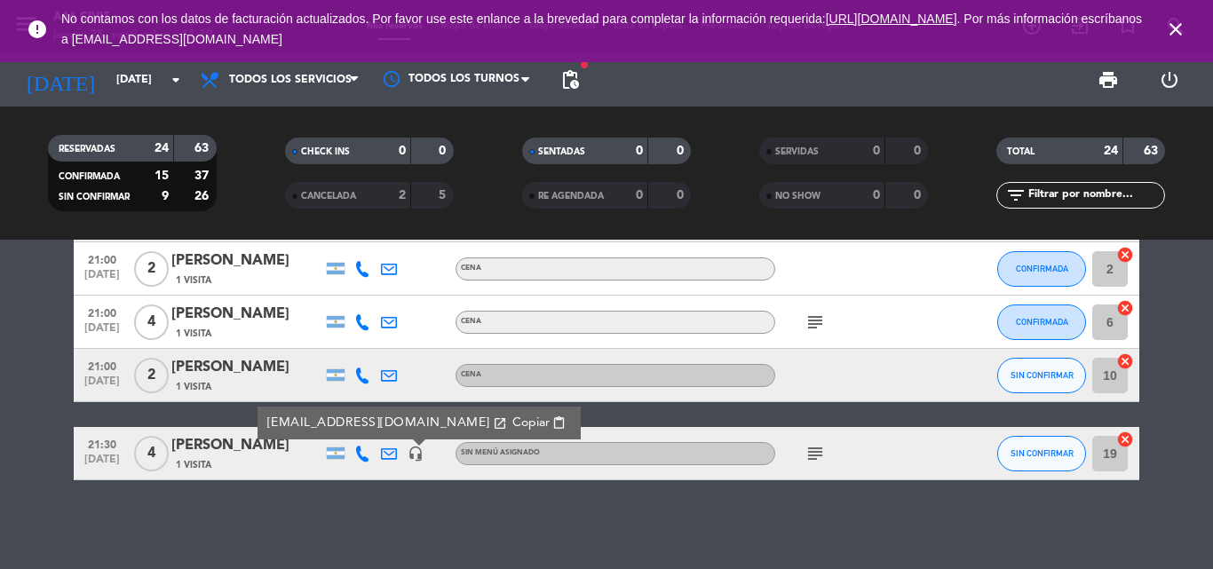
click at [552, 425] on span "content_paste" at bounding box center [558, 422] width 13 height 13
click at [815, 458] on icon "subject" at bounding box center [814, 453] width 21 height 21
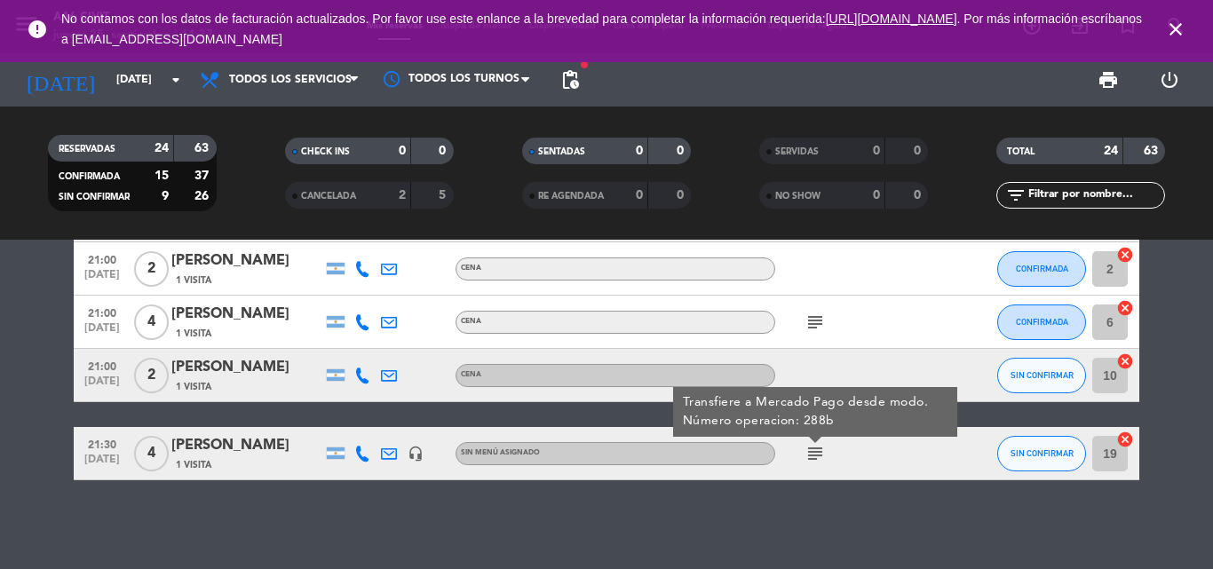
click at [803, 533] on div "20:00 [DATE] 2 [PERSON_NAME] 1 Visita headset_mic Sin menú asignado CONFIRMADA …" at bounding box center [606, 404] width 1213 height 329
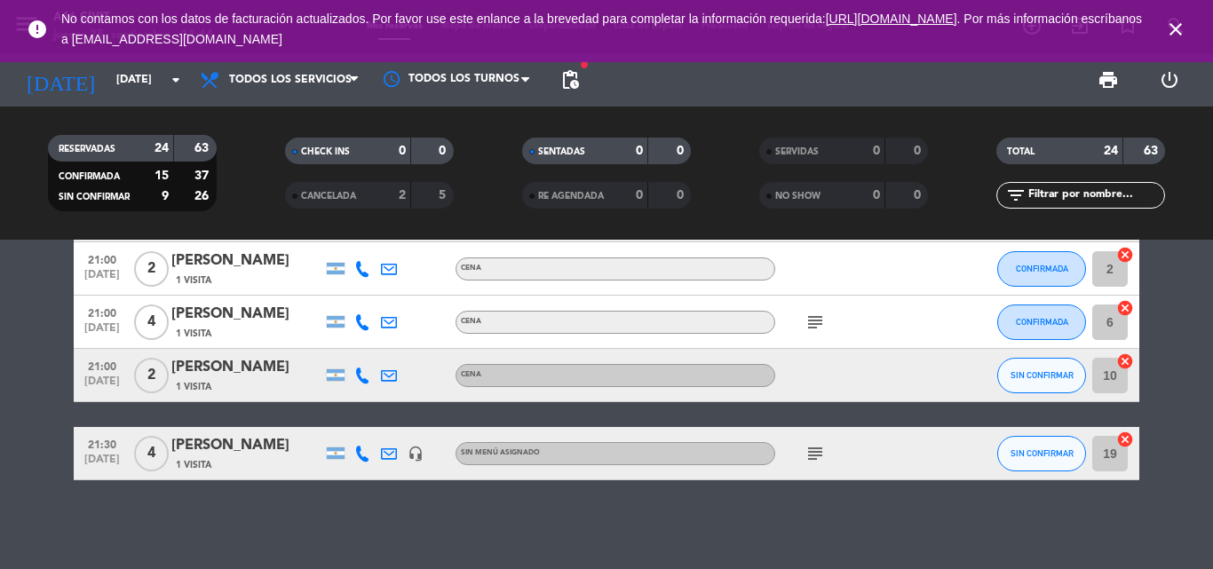
click at [1174, 36] on icon "close" at bounding box center [1175, 29] width 21 height 21
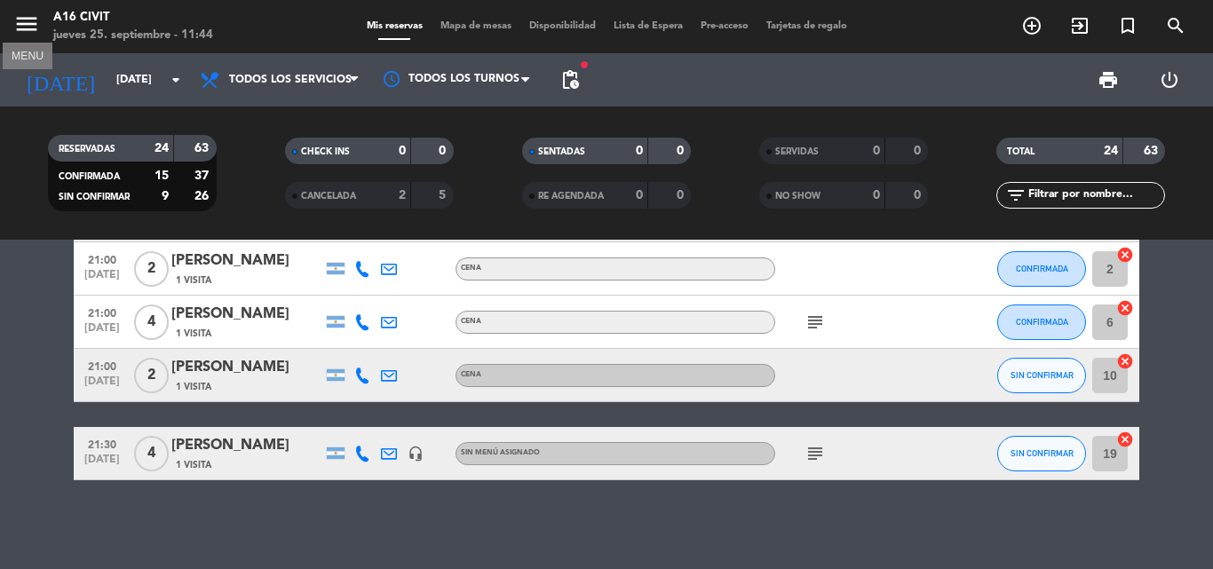
click at [27, 38] on button "menu" at bounding box center [26, 27] width 27 height 33
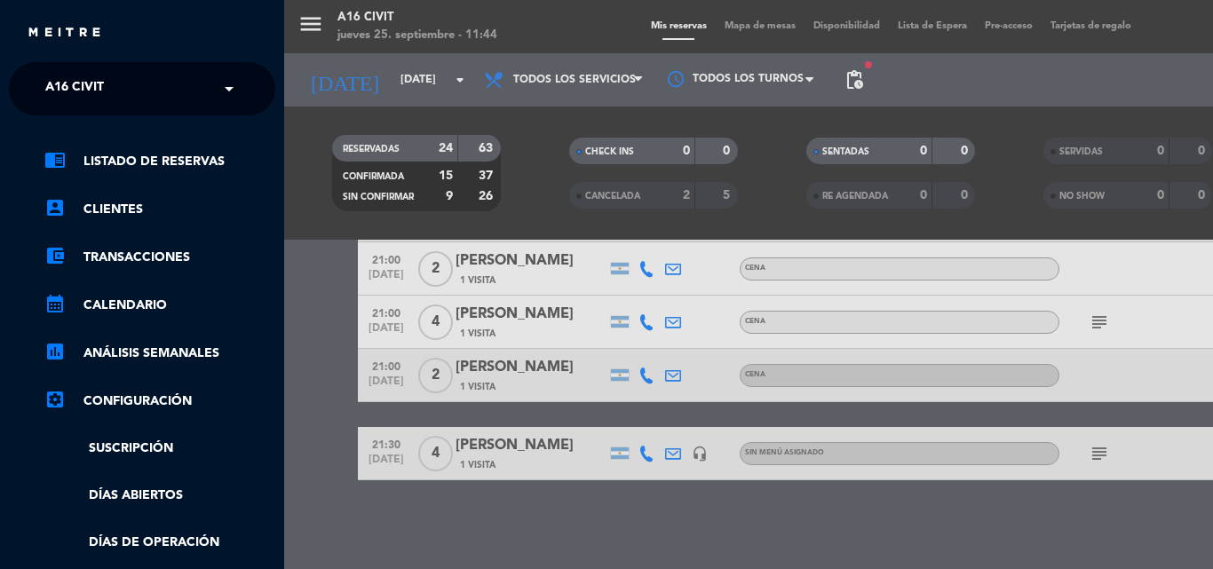
click at [138, 88] on input "text" at bounding box center [144, 89] width 217 height 39
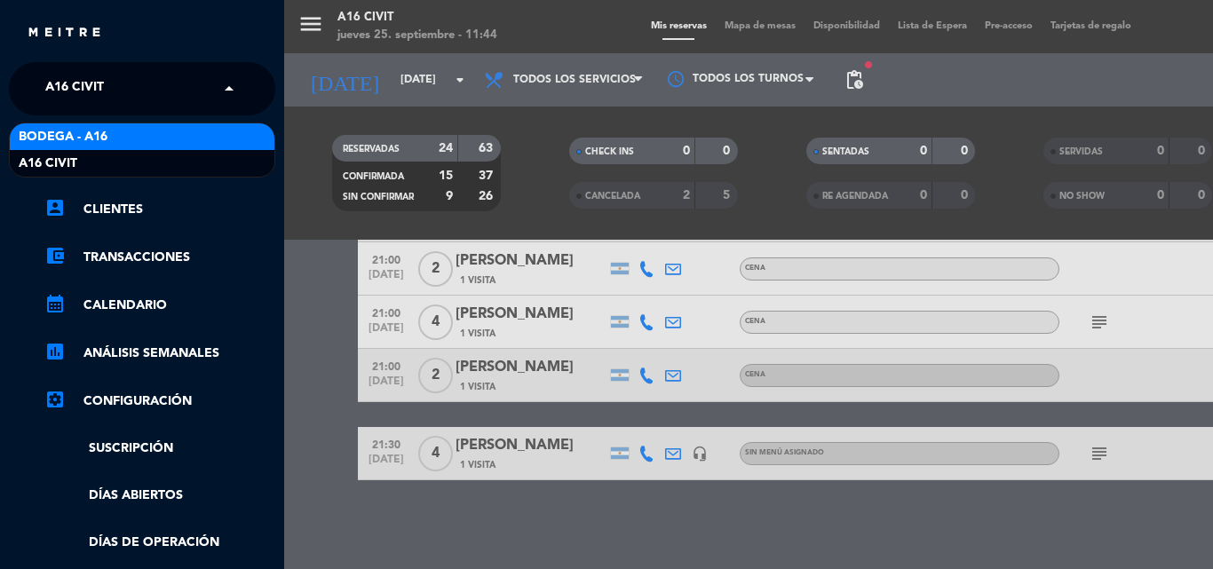
click at [164, 133] on div "Bodega - A16" at bounding box center [142, 136] width 265 height 27
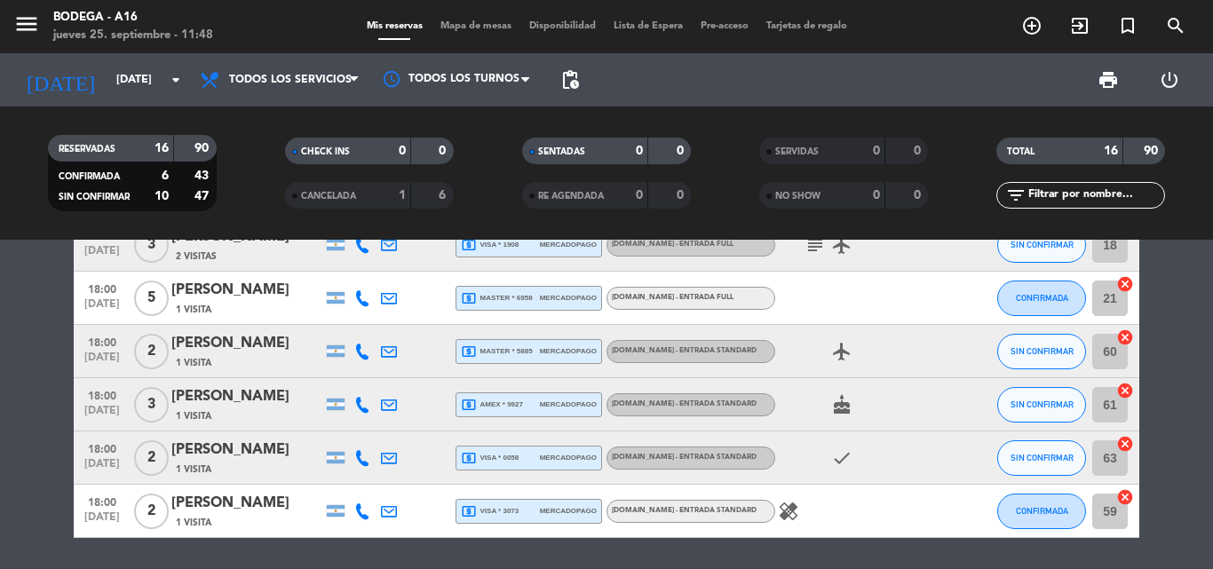
scroll to position [560, 0]
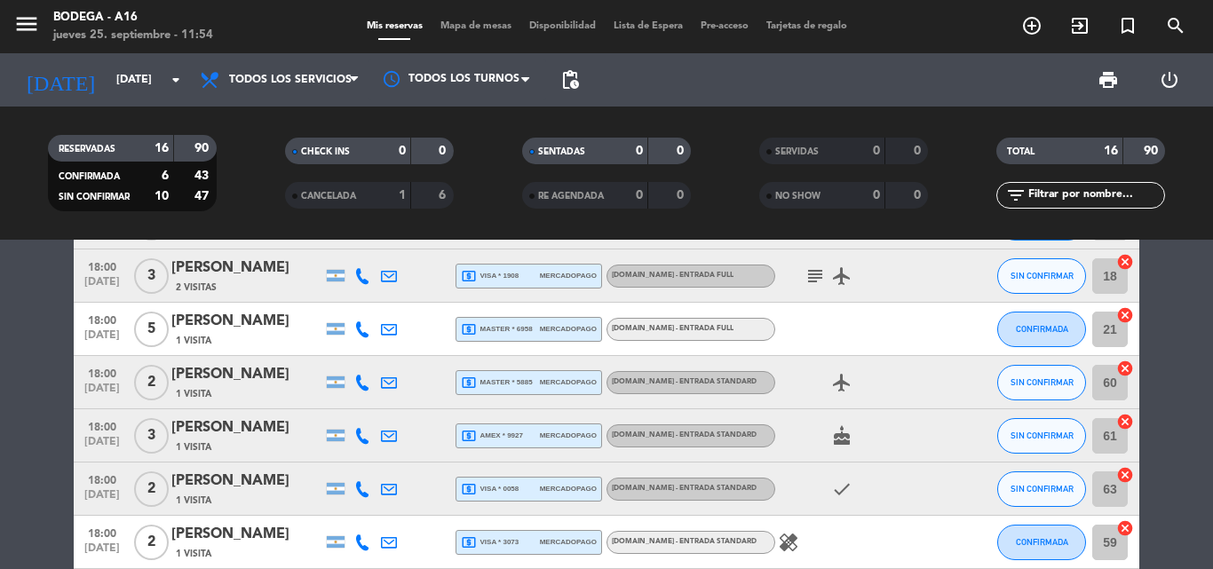
click at [36, 433] on bookings-row "18:00 [DATE] 2 [PERSON_NAME] 1 Visita local_atm visa * 0797 mercadopago [DOMAIN…" at bounding box center [606, 143] width 1213 height 852
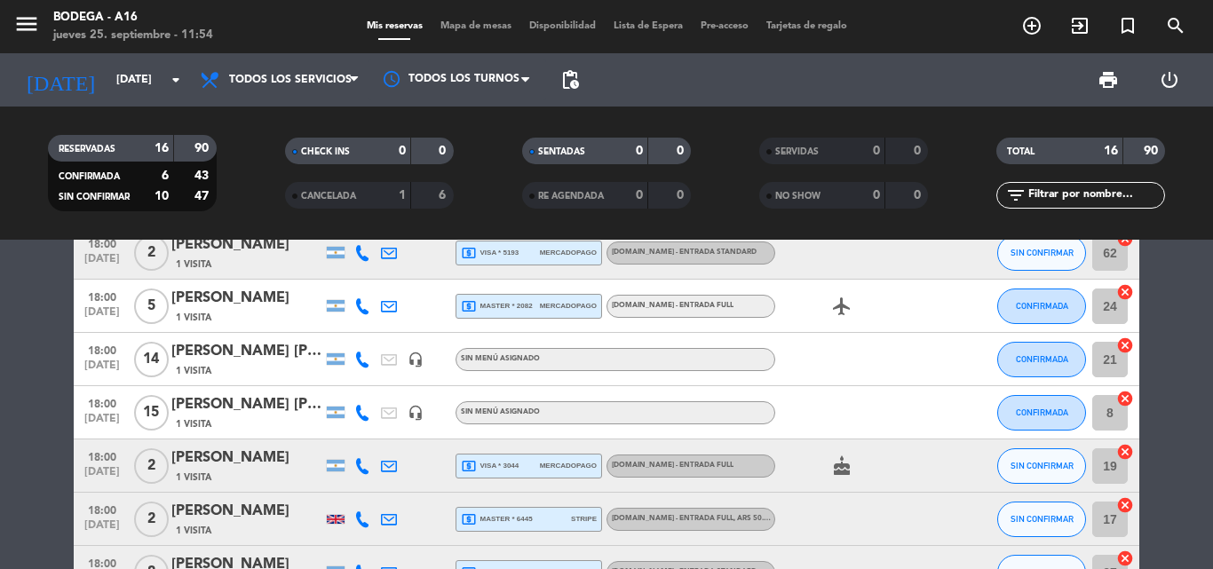
scroll to position [116, 0]
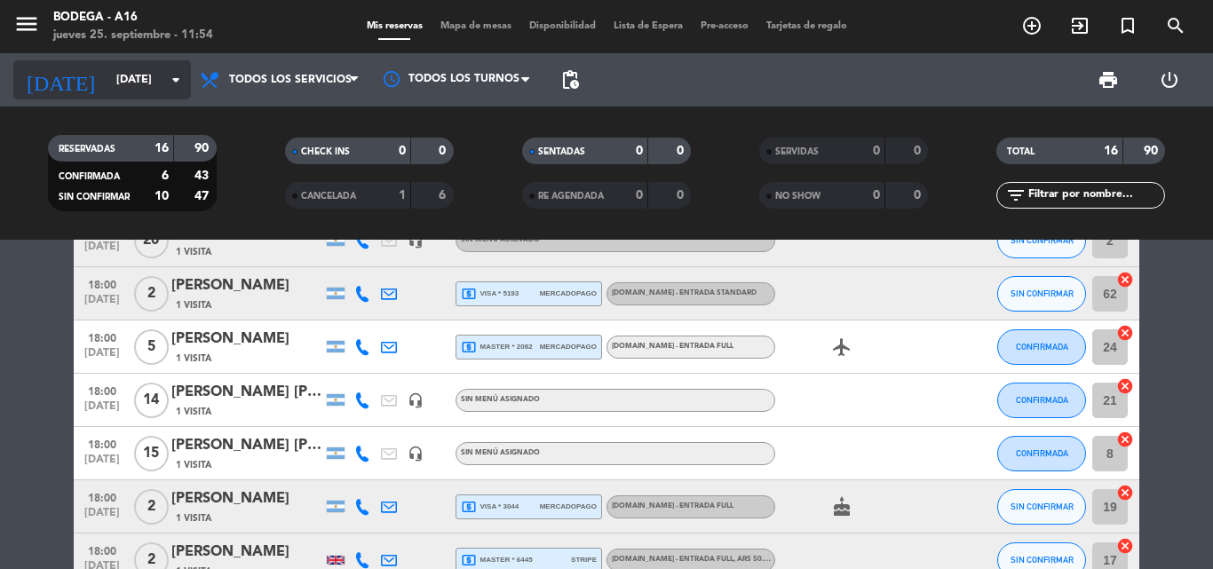
click at [161, 83] on input "[DATE]" at bounding box center [182, 80] width 150 height 30
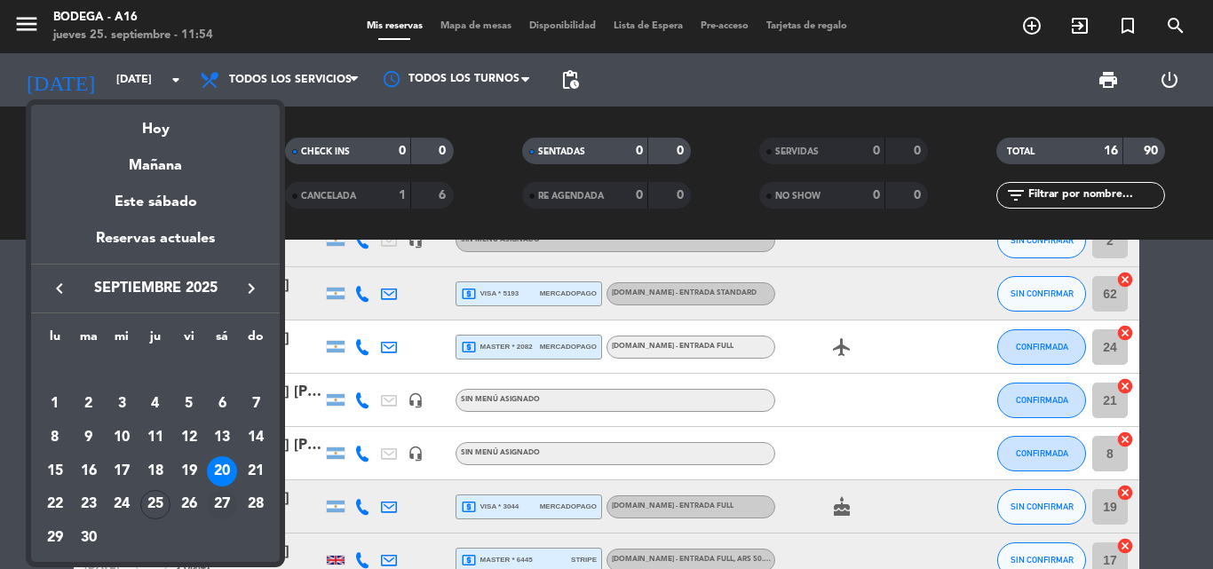
click at [225, 500] on div "27" at bounding box center [222, 505] width 30 height 30
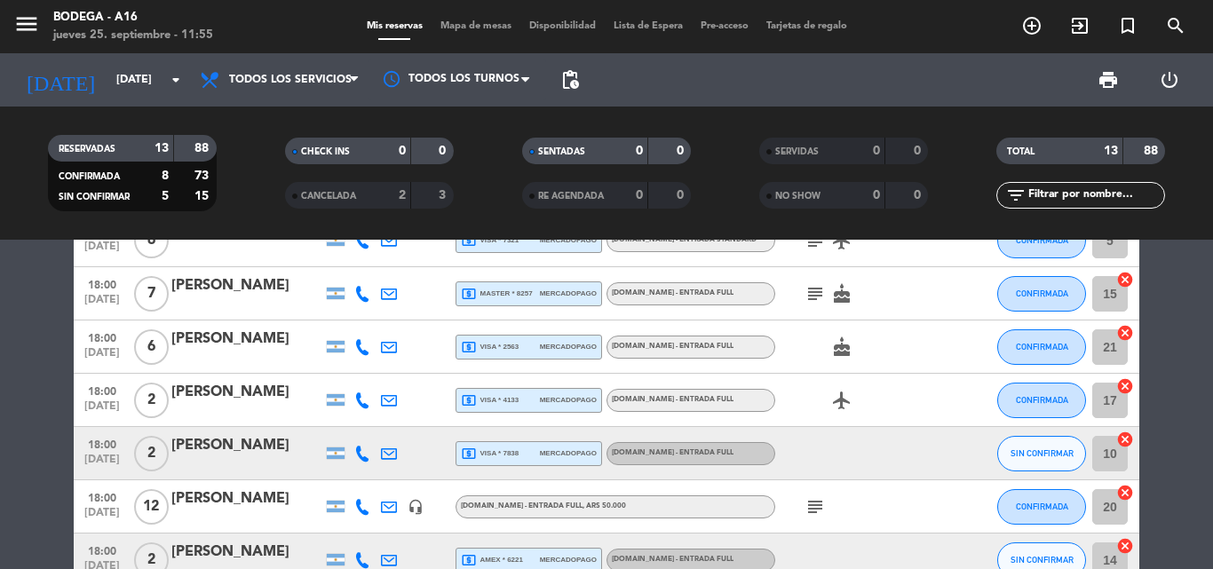
scroll to position [0, 0]
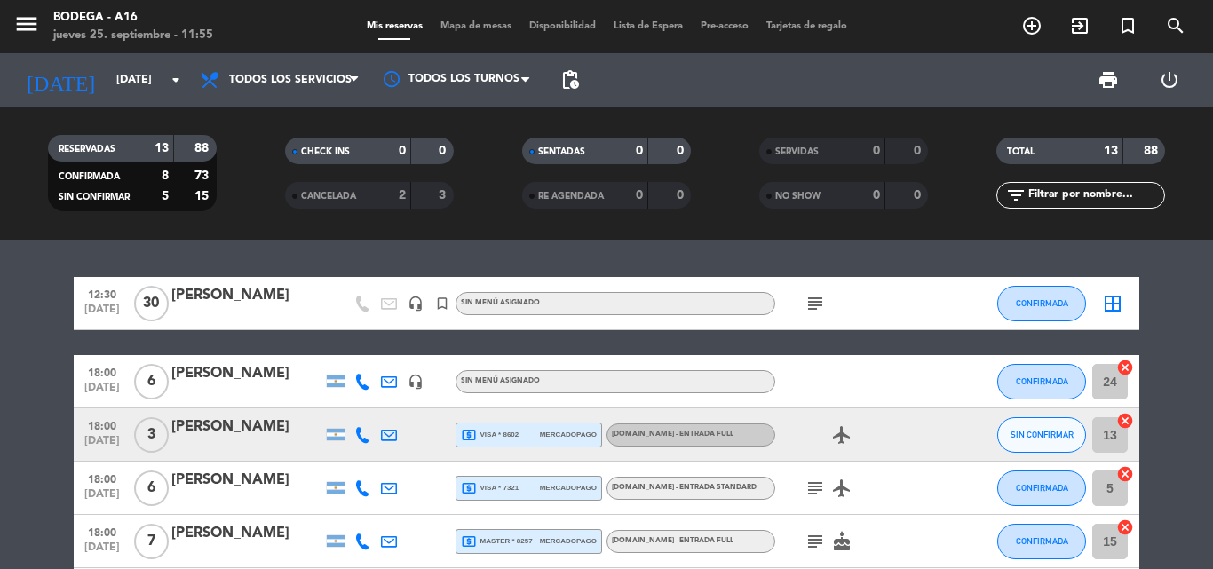
click at [824, 305] on icon "subject" at bounding box center [814, 303] width 21 height 21
click at [812, 489] on icon "subject" at bounding box center [814, 488] width 21 height 21
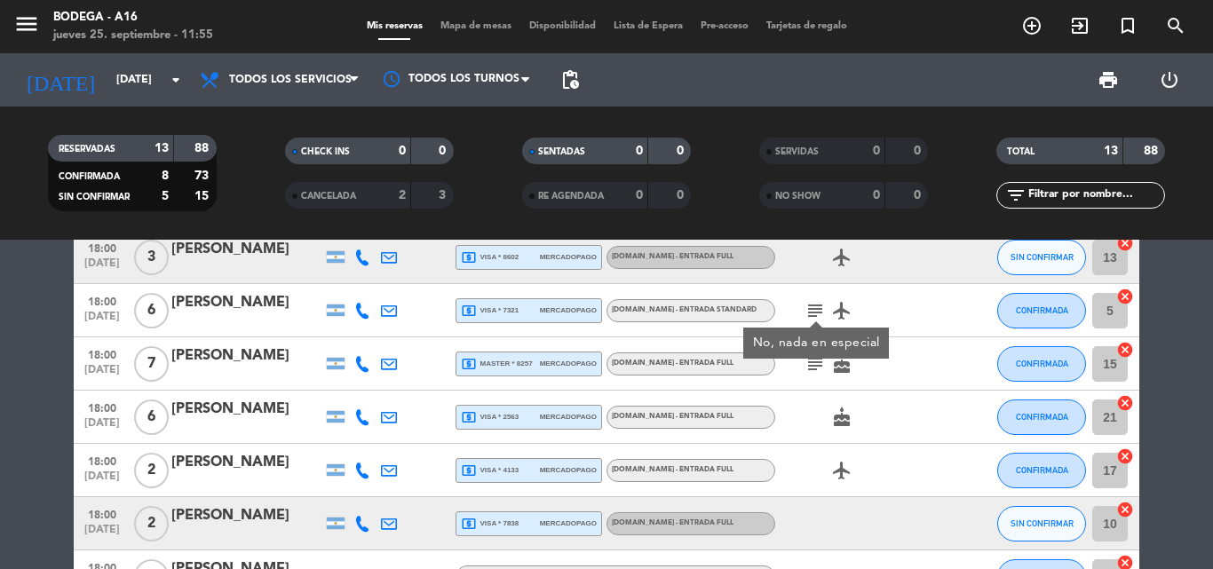
click at [816, 370] on icon "subject" at bounding box center [814, 363] width 21 height 21
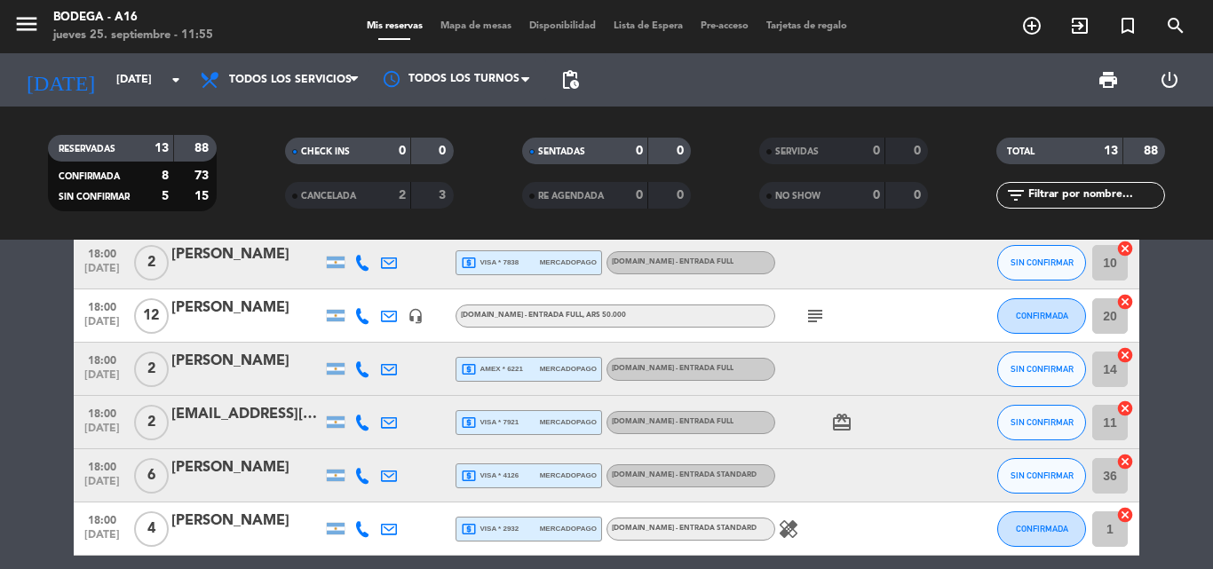
scroll to position [444, 0]
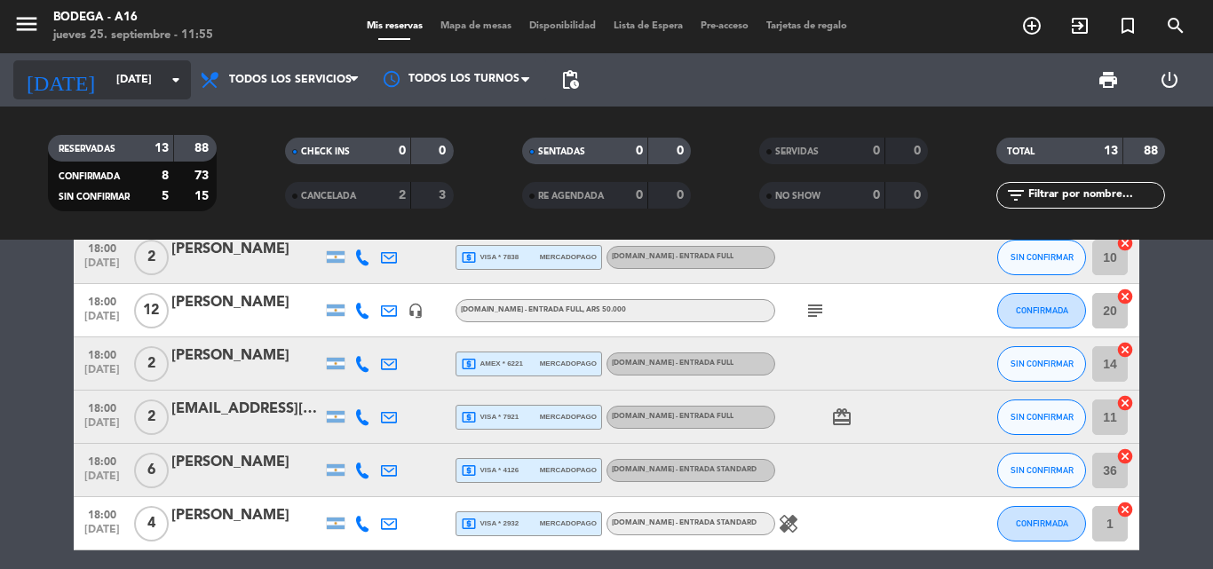
click at [140, 74] on input "[DATE]" at bounding box center [182, 80] width 150 height 30
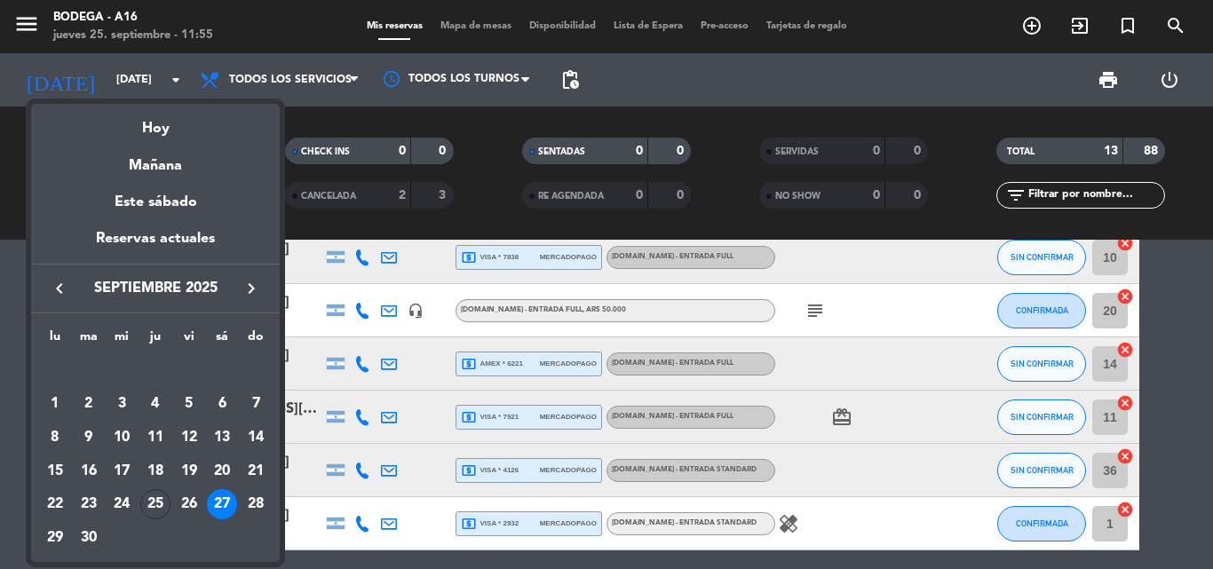
click at [684, 122] on div at bounding box center [606, 284] width 1213 height 569
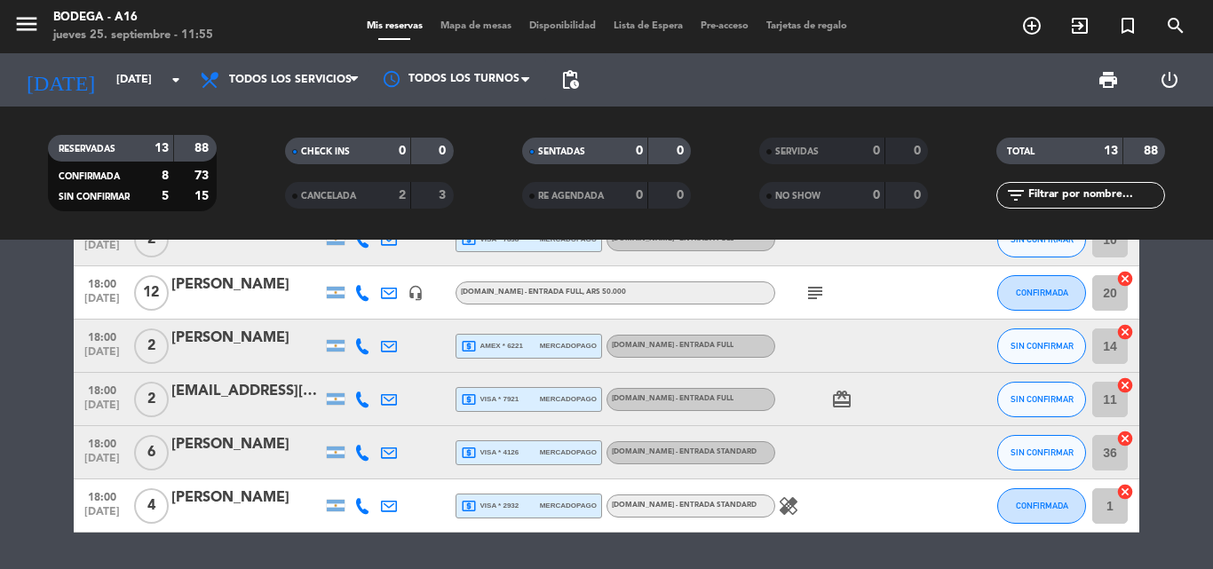
scroll to position [514, 0]
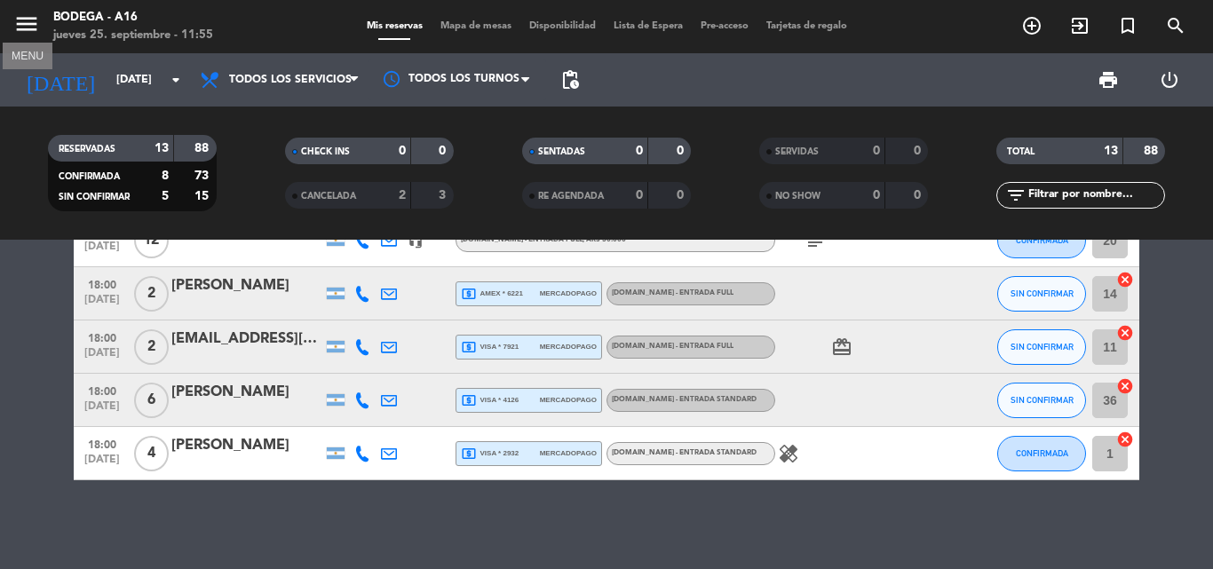
click at [29, 28] on icon "menu" at bounding box center [26, 24] width 27 height 27
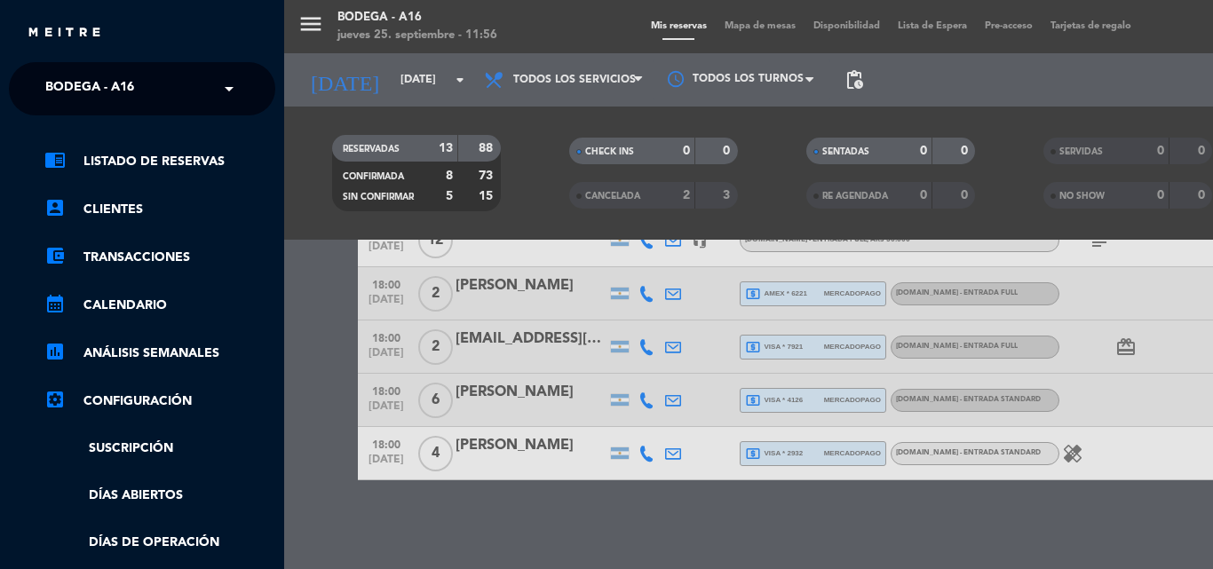
click at [205, 95] on input "text" at bounding box center [144, 89] width 217 height 39
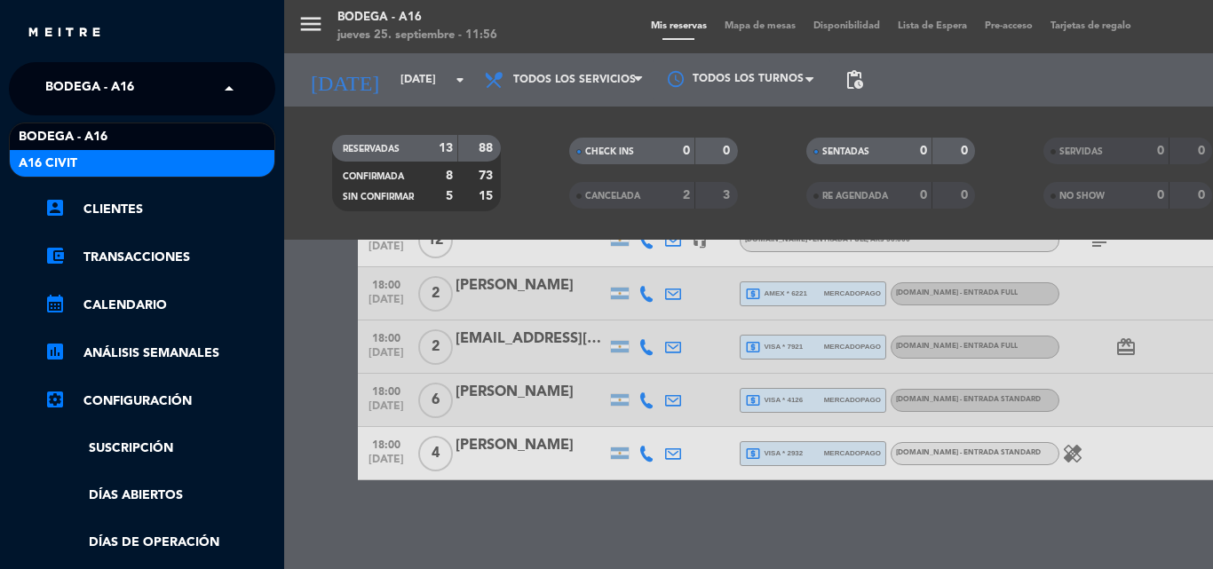
click at [173, 154] on div "A16 Civit" at bounding box center [142, 163] width 265 height 27
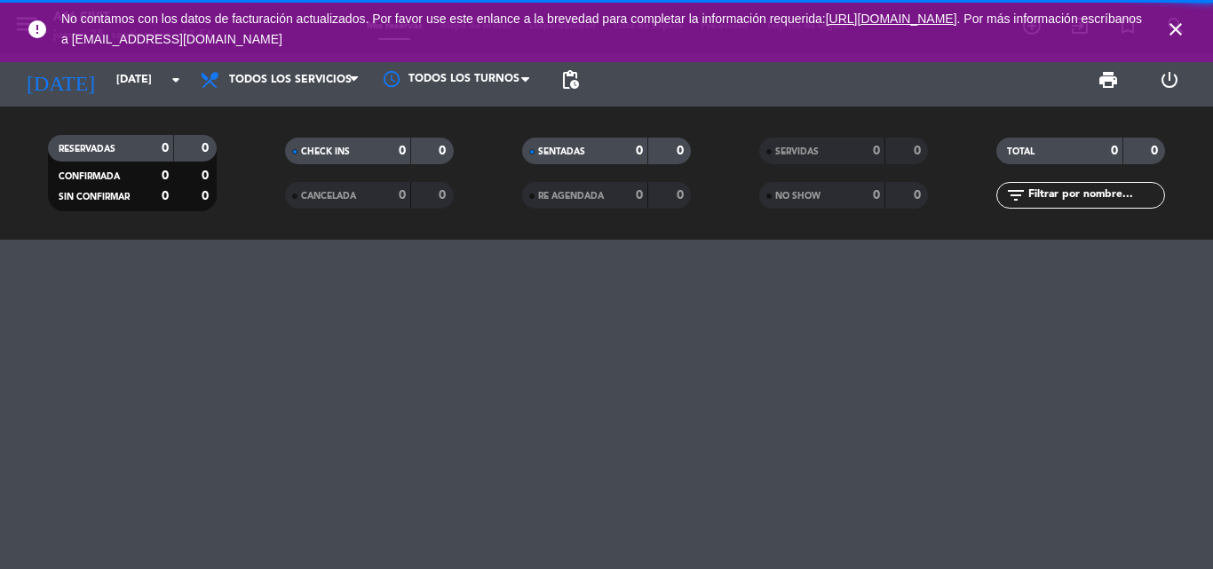
scroll to position [0, 0]
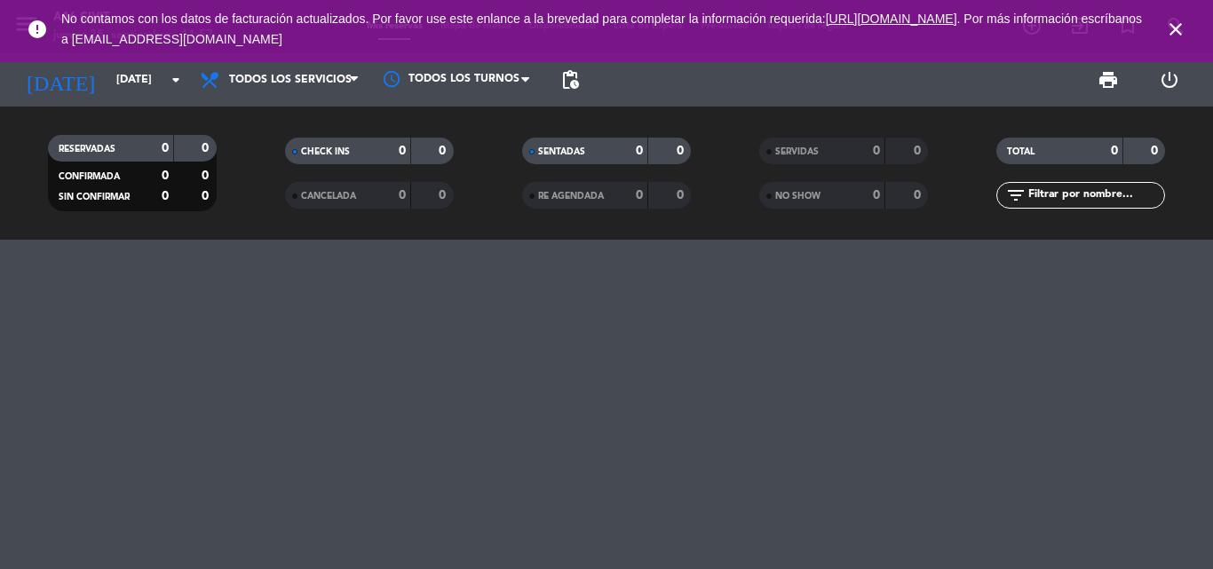
click at [1174, 26] on icon "close" at bounding box center [1175, 29] width 21 height 21
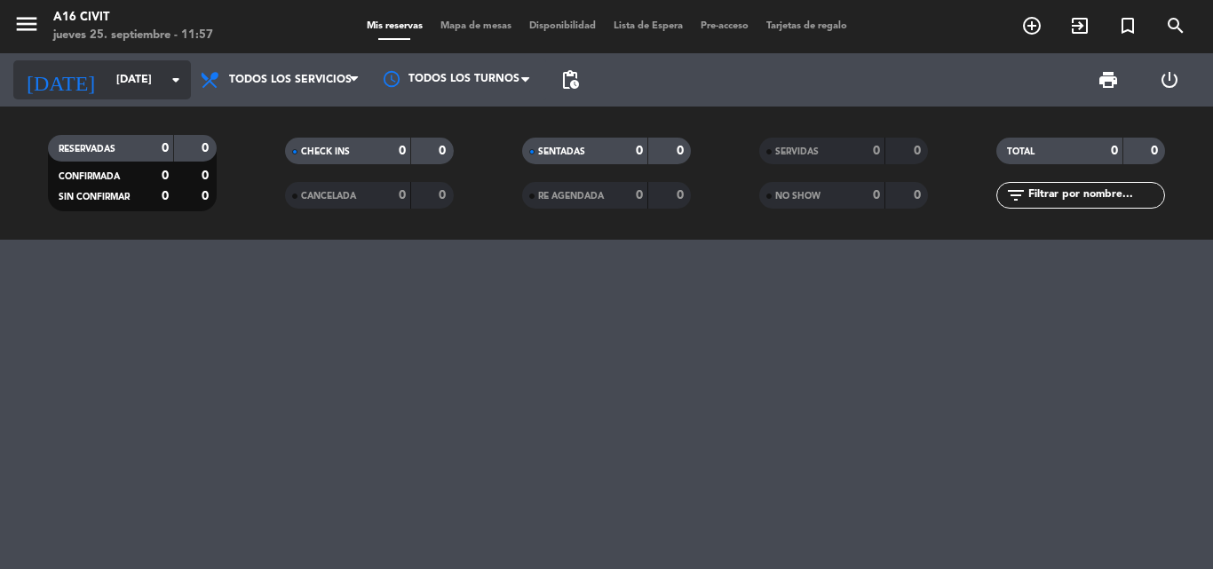
click at [154, 76] on input "[DATE]" at bounding box center [182, 80] width 150 height 30
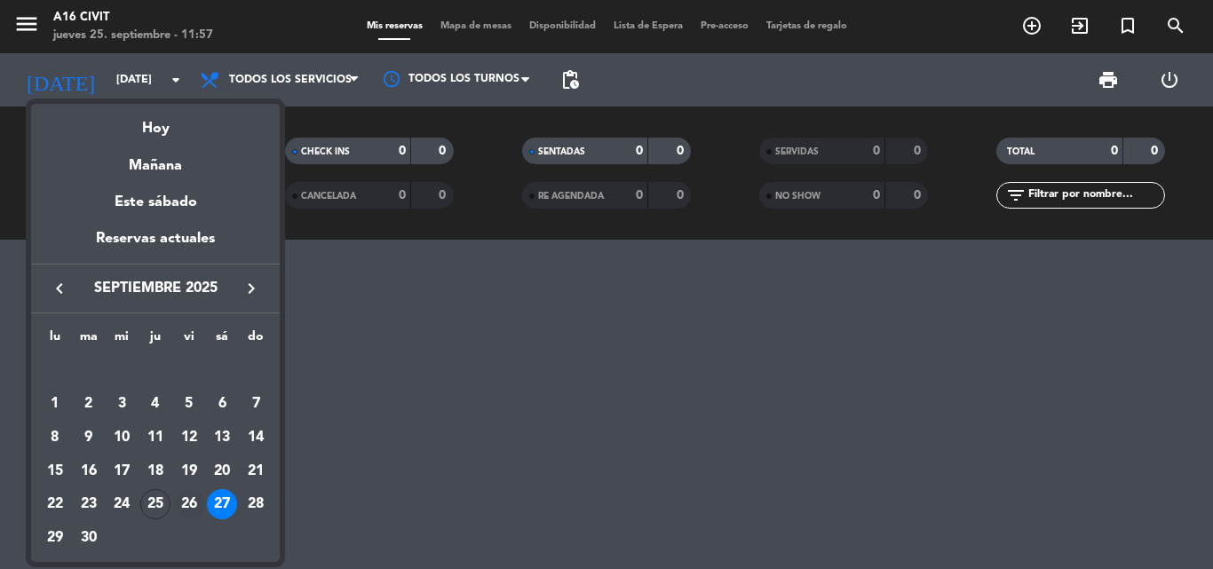
click at [189, 502] on div "26" at bounding box center [189, 504] width 30 height 30
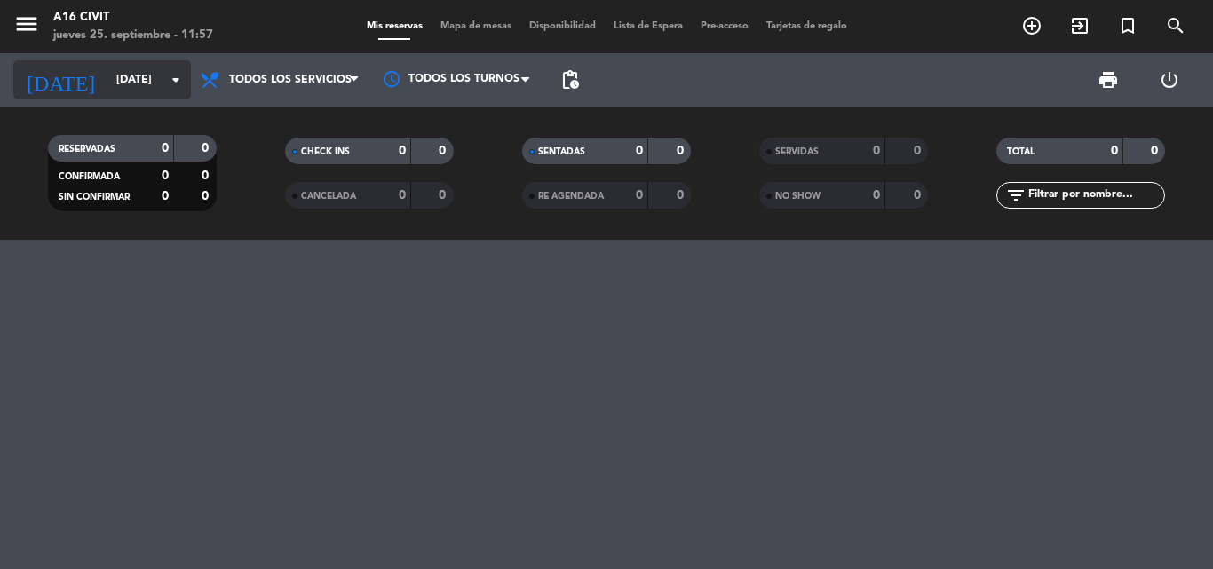
click at [159, 77] on input "[DATE]" at bounding box center [182, 80] width 150 height 30
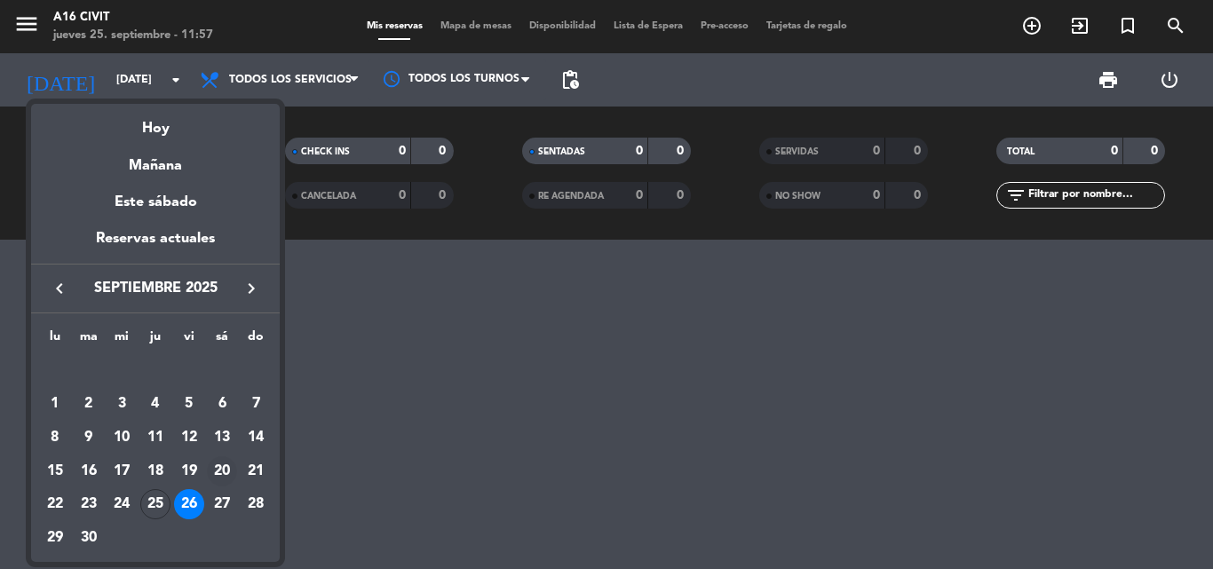
click at [223, 465] on div "20" at bounding box center [222, 471] width 30 height 30
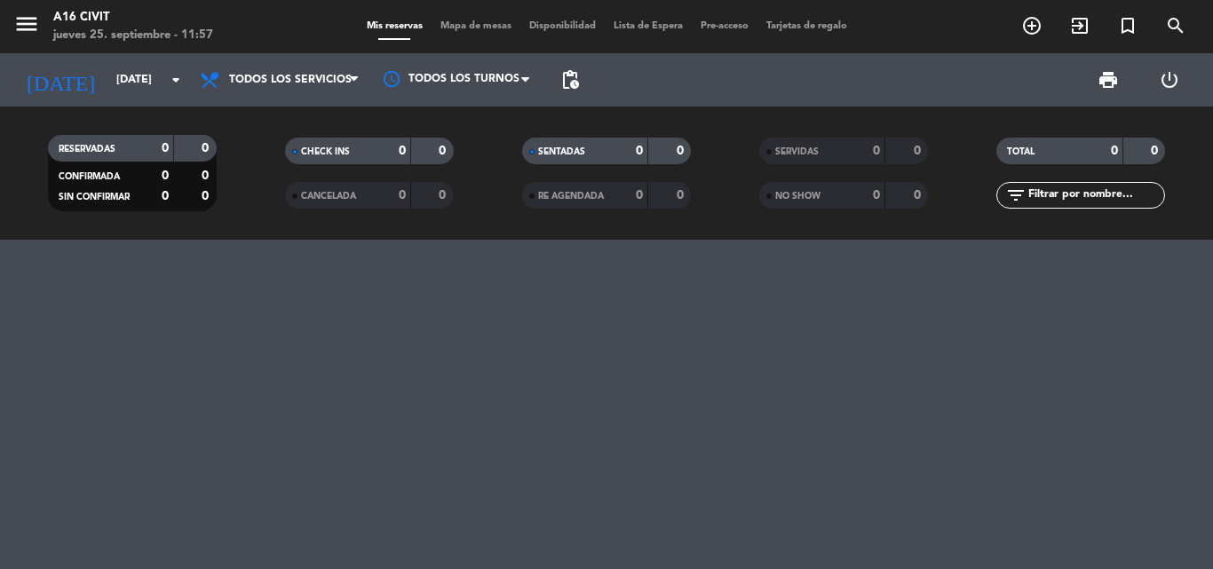
type input "[DATE]"
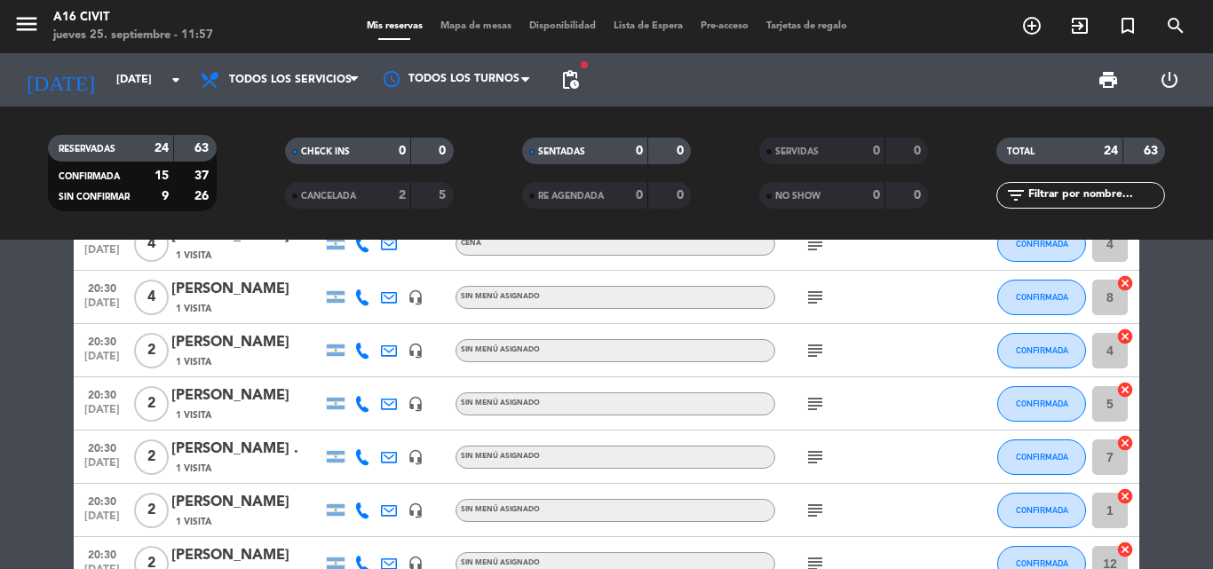
scroll to position [355, 0]
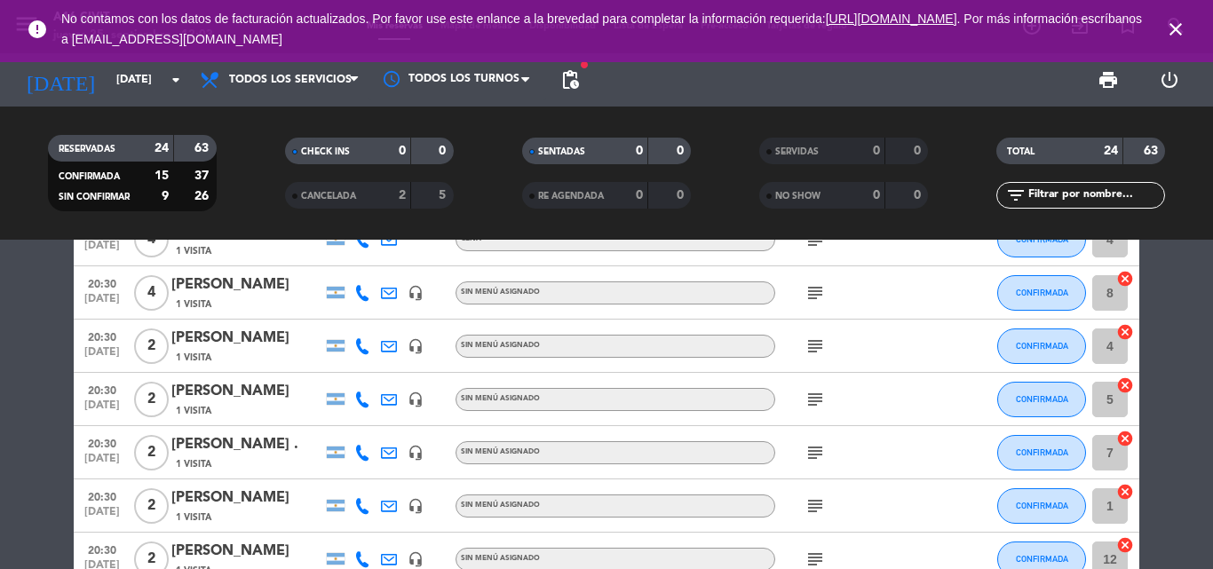
click at [1174, 33] on icon "close" at bounding box center [1175, 29] width 21 height 21
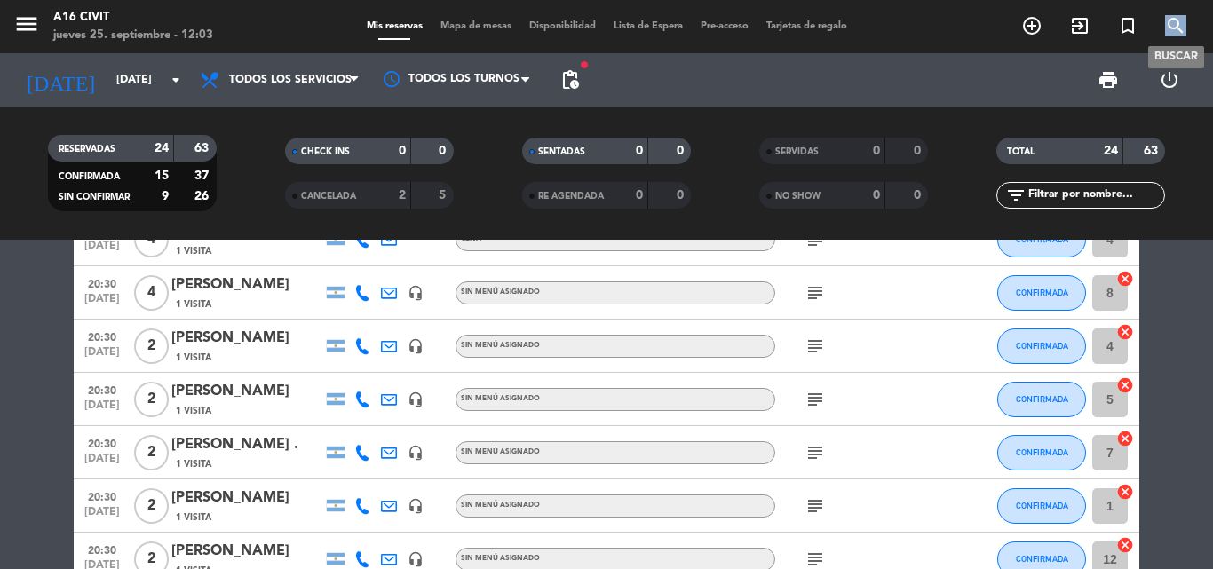
click at [1174, 33] on icon "search" at bounding box center [1175, 25] width 21 height 21
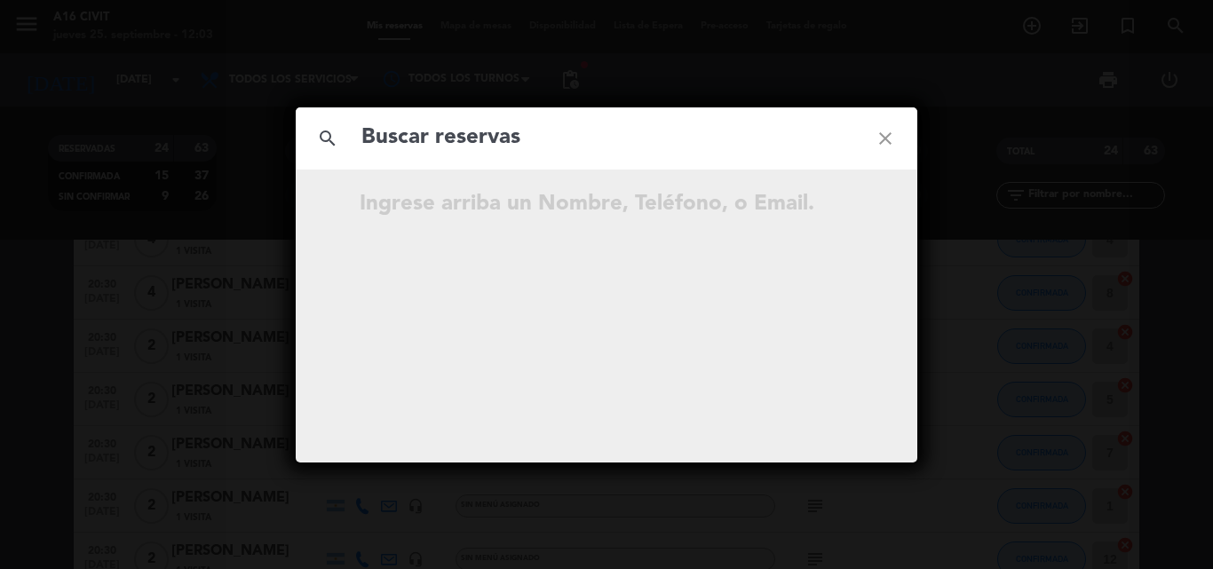
click at [572, 128] on input "text" at bounding box center [607, 138] width 494 height 36
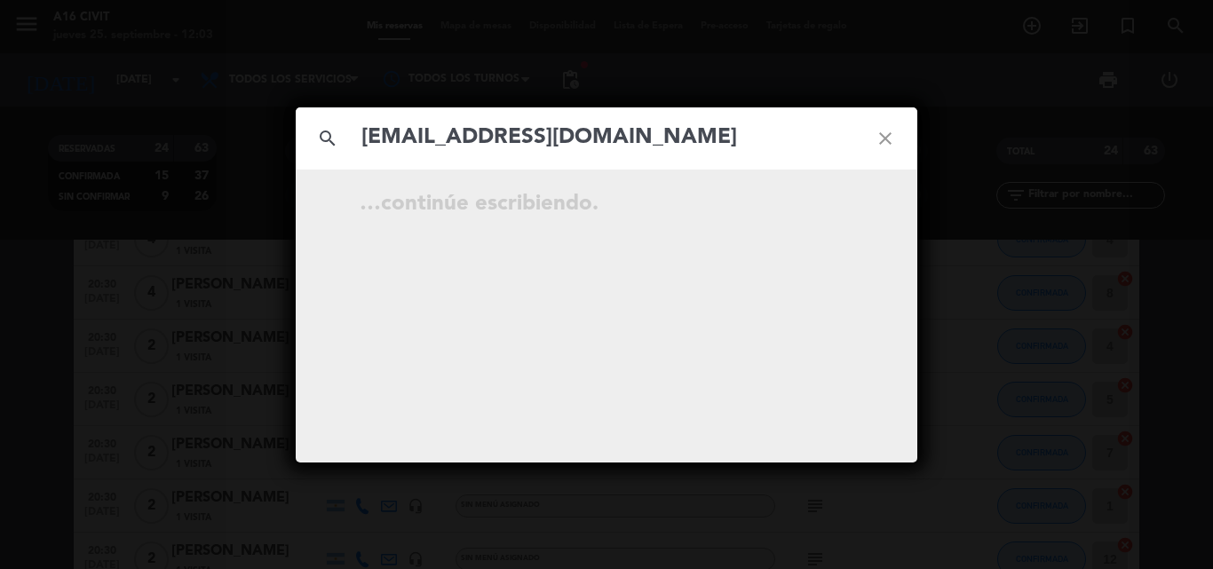
type input "[EMAIL_ADDRESS][DOMAIN_NAME]"
click at [895, 144] on icon "close" at bounding box center [885, 139] width 64 height 64
click at [889, 140] on icon "close" at bounding box center [885, 139] width 64 height 64
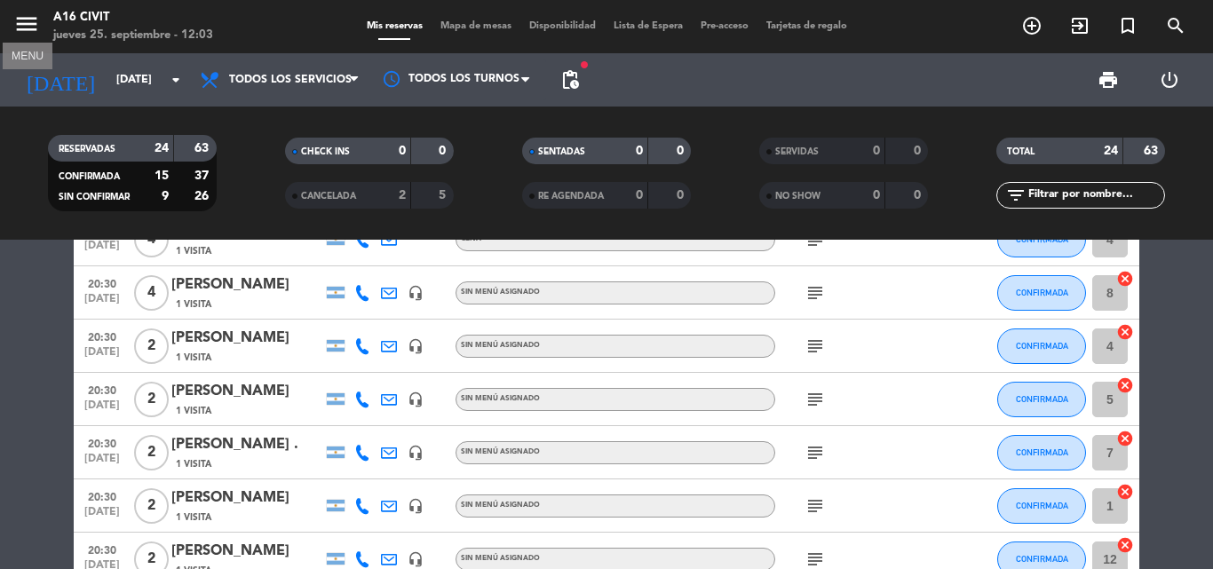
click at [25, 21] on icon "menu" at bounding box center [26, 24] width 27 height 27
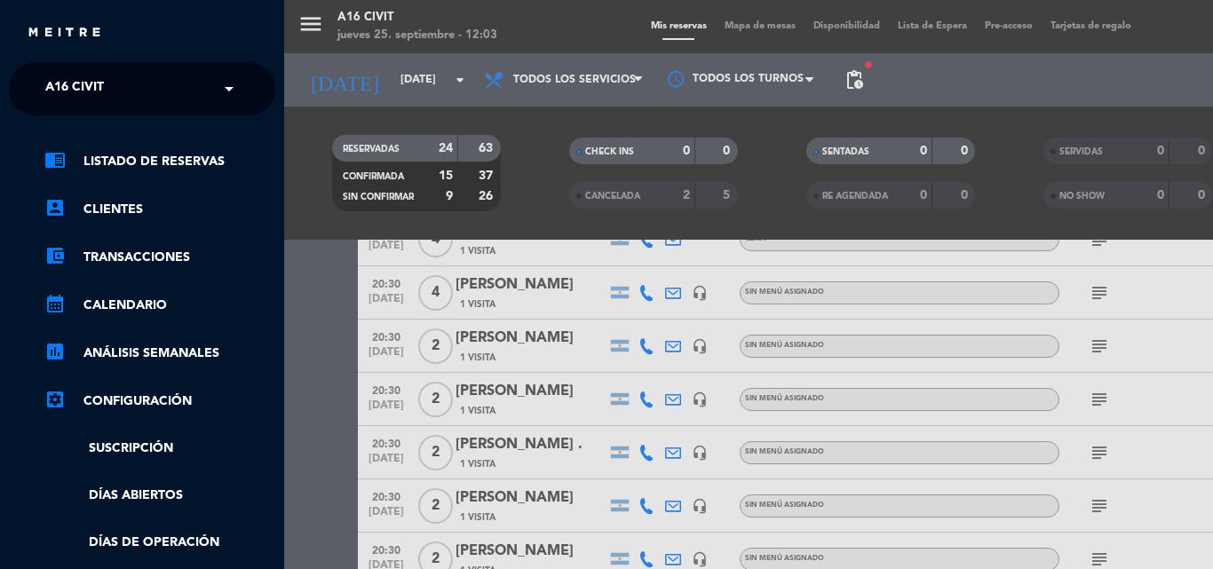
click at [113, 98] on div "× A16 Civit" at bounding box center [84, 88] width 92 height 37
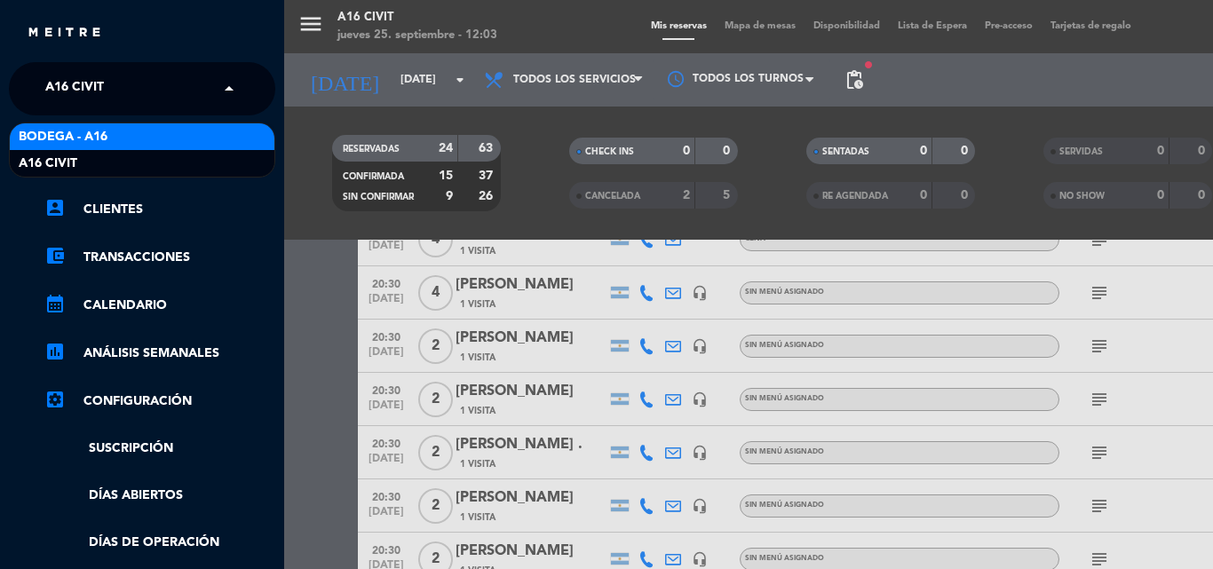
click at [115, 131] on div "Bodega - A16" at bounding box center [142, 136] width 265 height 27
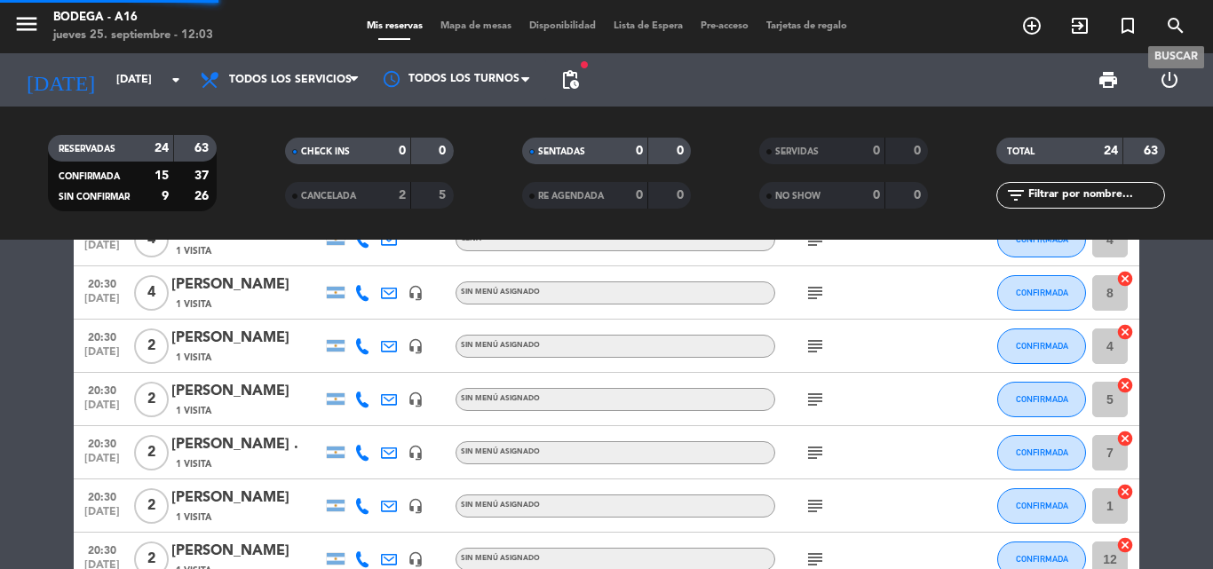
click at [1182, 25] on icon "search" at bounding box center [1175, 25] width 21 height 21
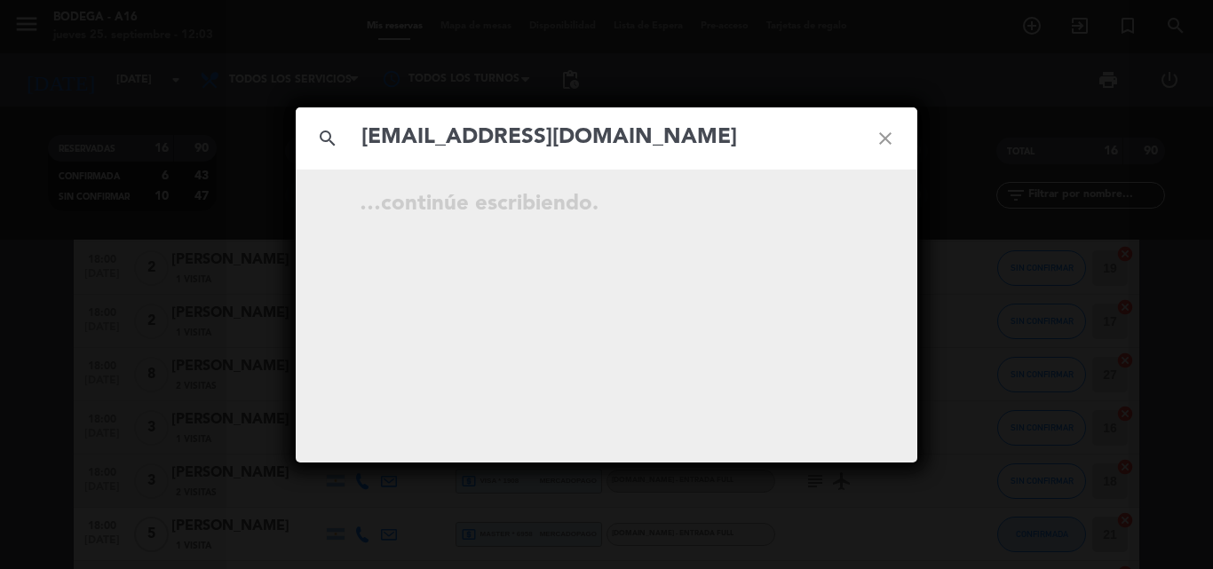
type input "[EMAIL_ADDRESS][DOMAIN_NAME]"
click at [896, 135] on icon "close" at bounding box center [885, 139] width 64 height 64
click at [888, 143] on icon "close" at bounding box center [885, 139] width 64 height 64
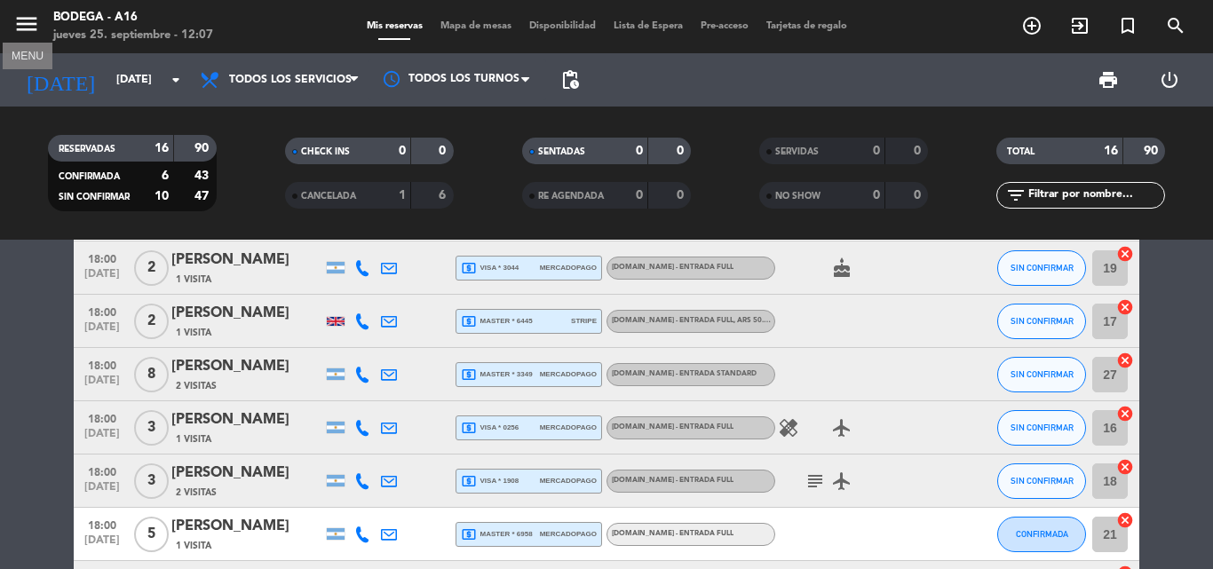
click at [30, 23] on icon "menu" at bounding box center [26, 24] width 27 height 27
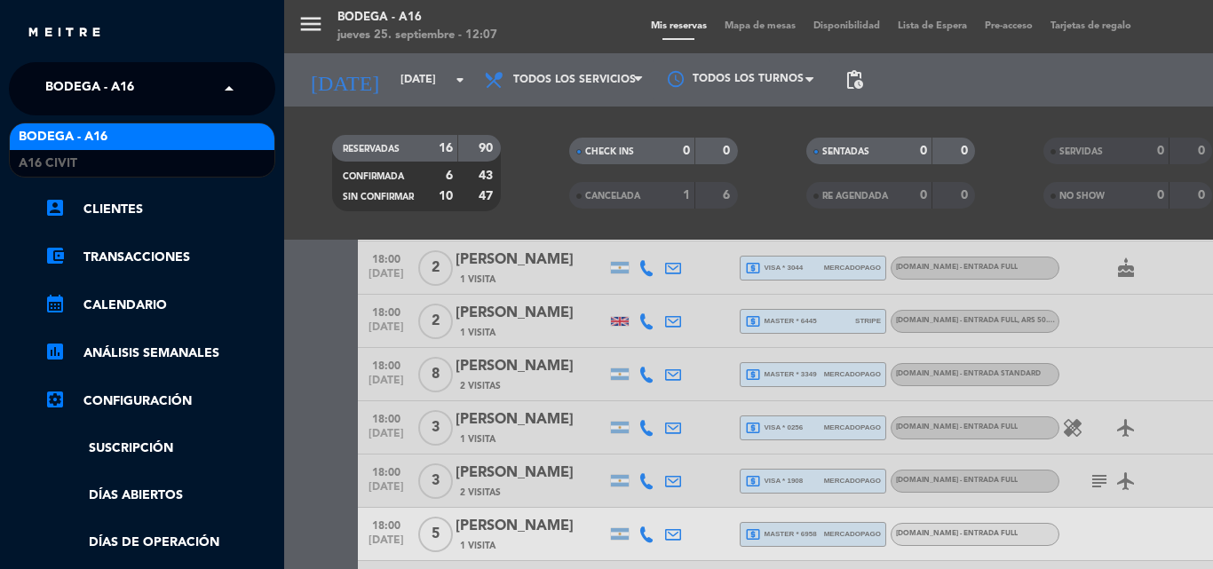
click at [190, 81] on input "text" at bounding box center [144, 89] width 217 height 39
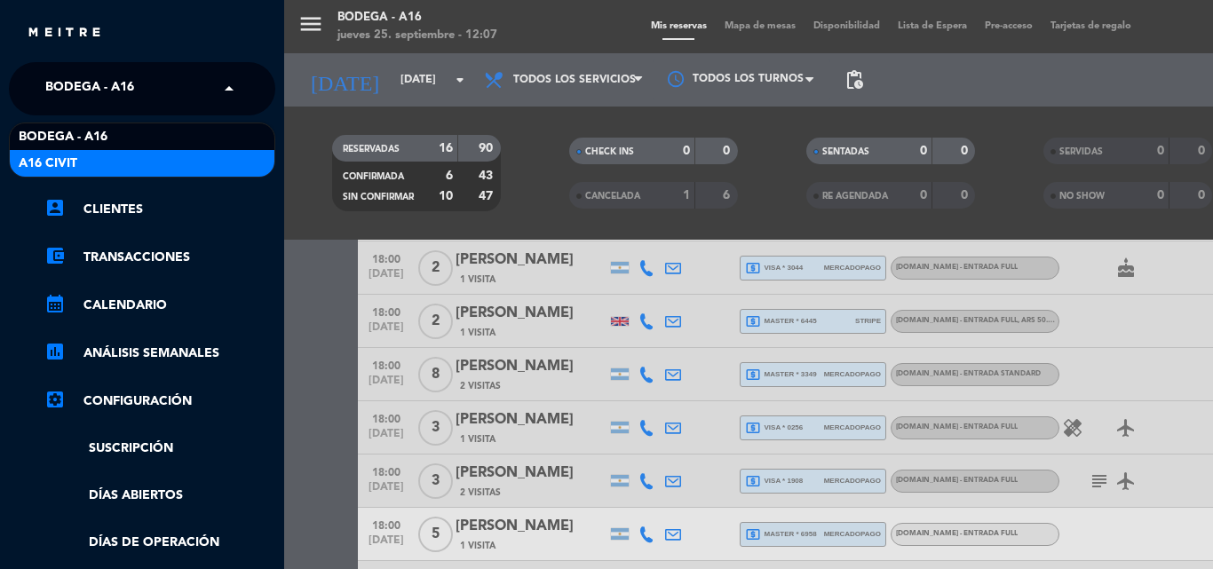
click at [128, 170] on div "A16 Civit" at bounding box center [142, 163] width 265 height 27
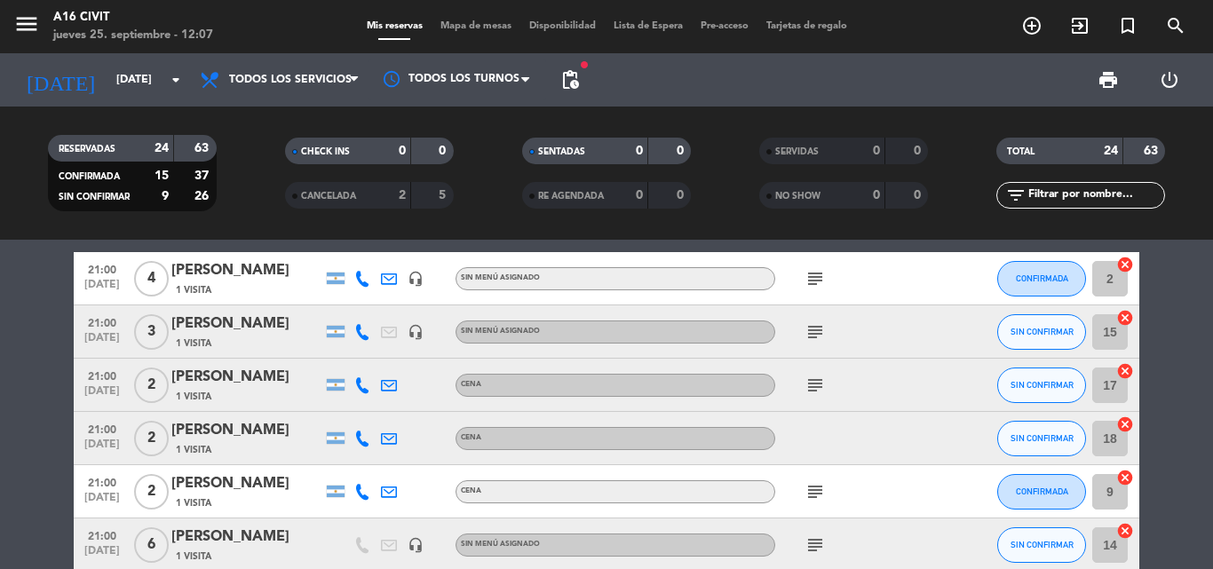
scroll to position [799, 0]
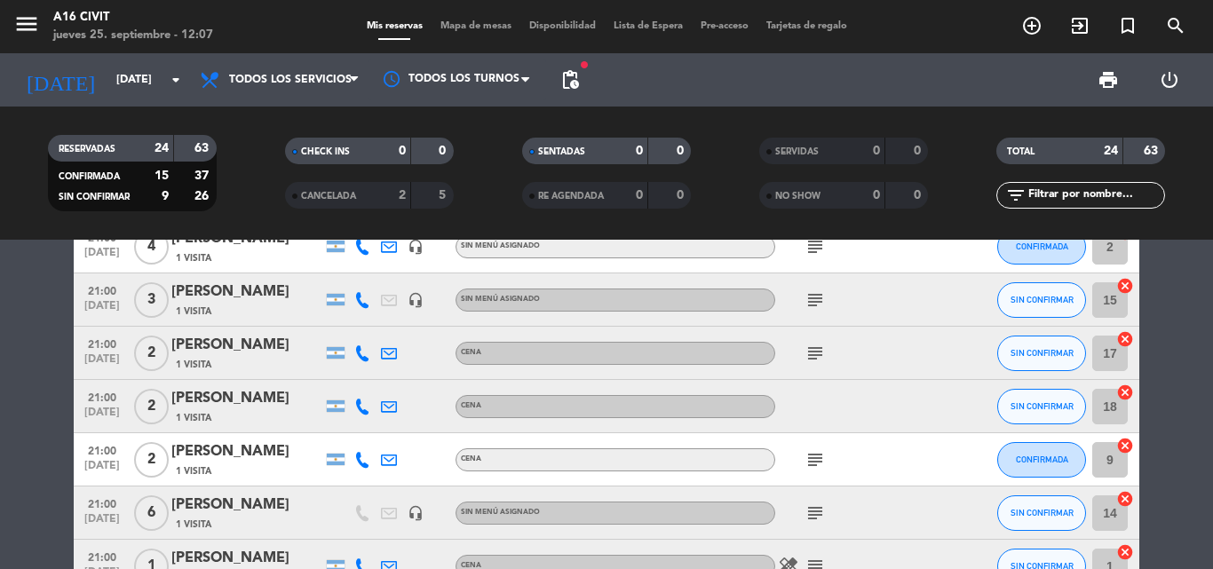
click at [575, 348] on div "Cena" at bounding box center [615, 353] width 320 height 23
click at [818, 348] on icon "subject" at bounding box center [814, 353] width 21 height 21
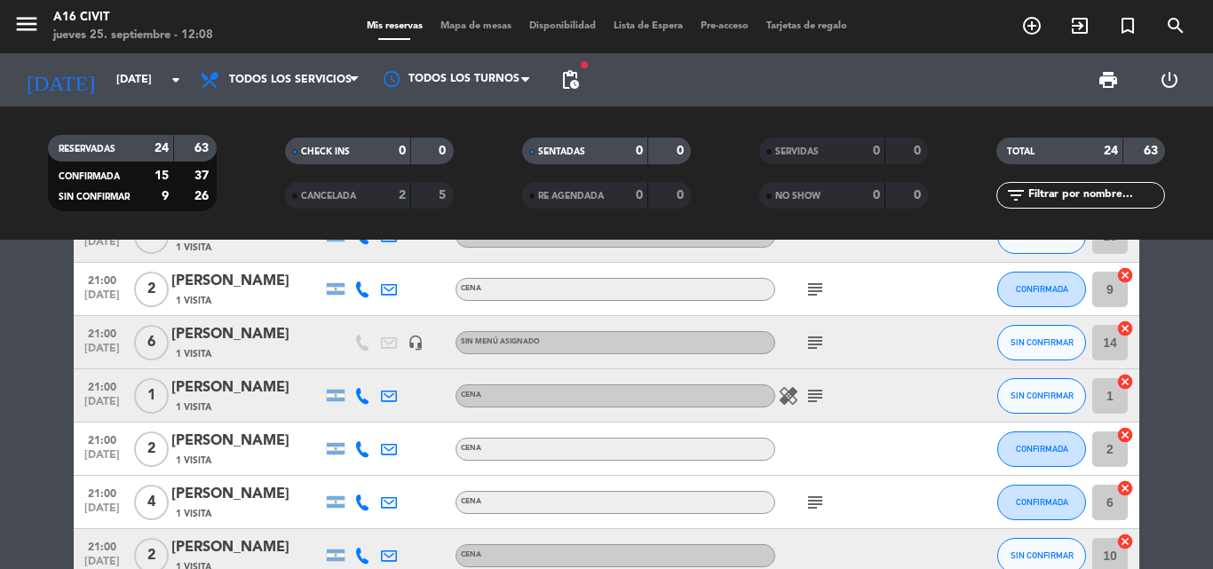
scroll to position [883, 0]
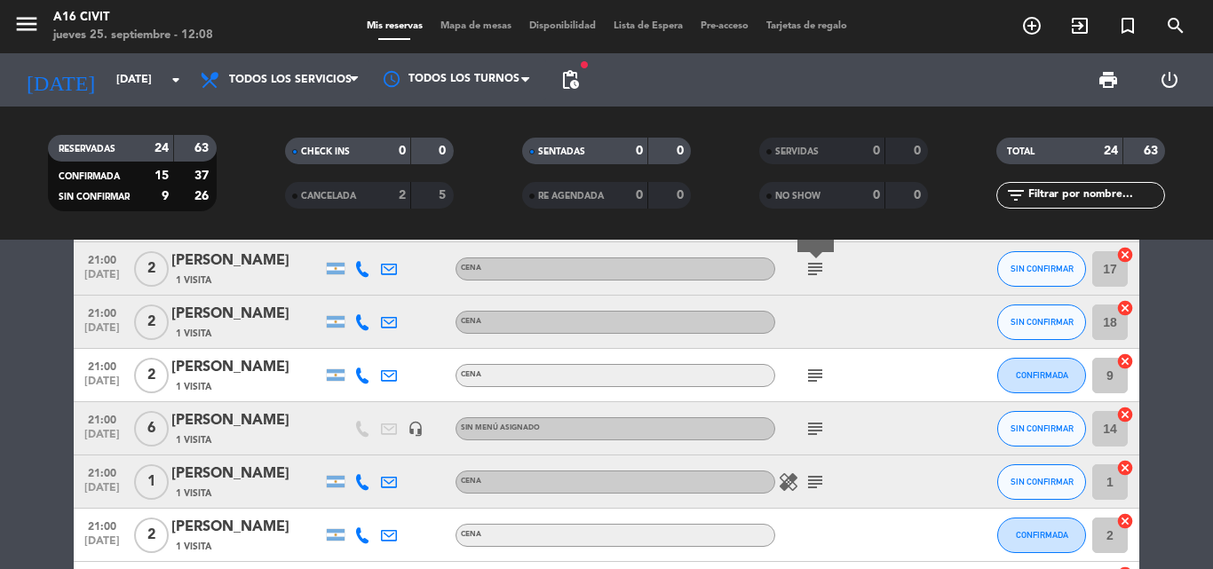
click at [502, 313] on div "Cena" at bounding box center [615, 322] width 320 height 23
click at [519, 368] on div "Cena" at bounding box center [615, 375] width 320 height 23
click at [562, 431] on div "Sin menú asignado" at bounding box center [615, 428] width 320 height 23
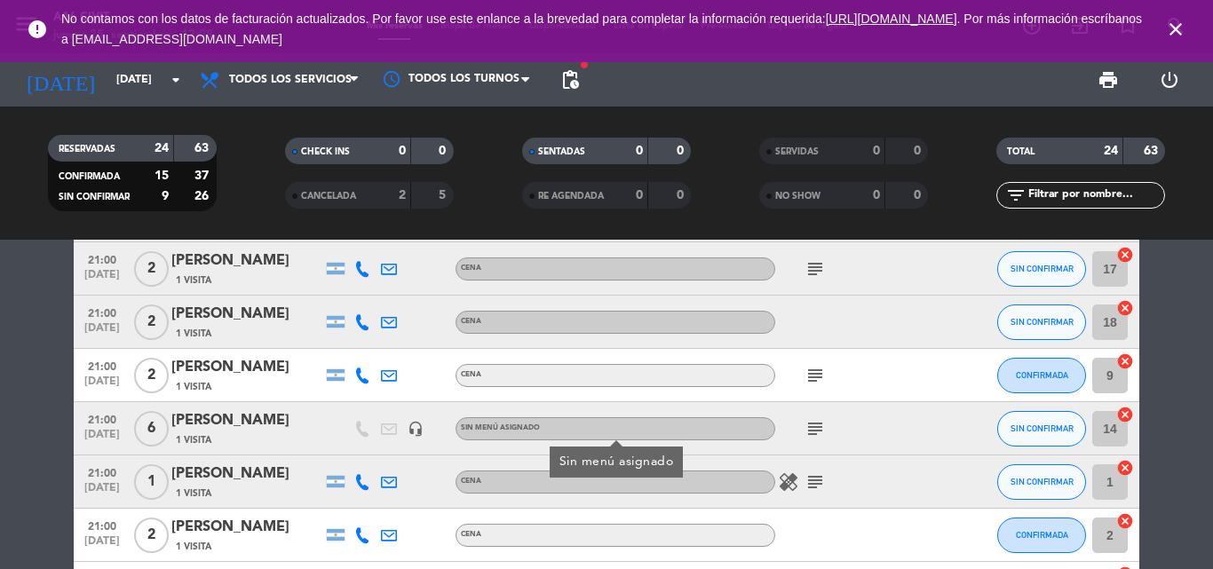
click at [810, 380] on icon "subject" at bounding box center [814, 375] width 21 height 21
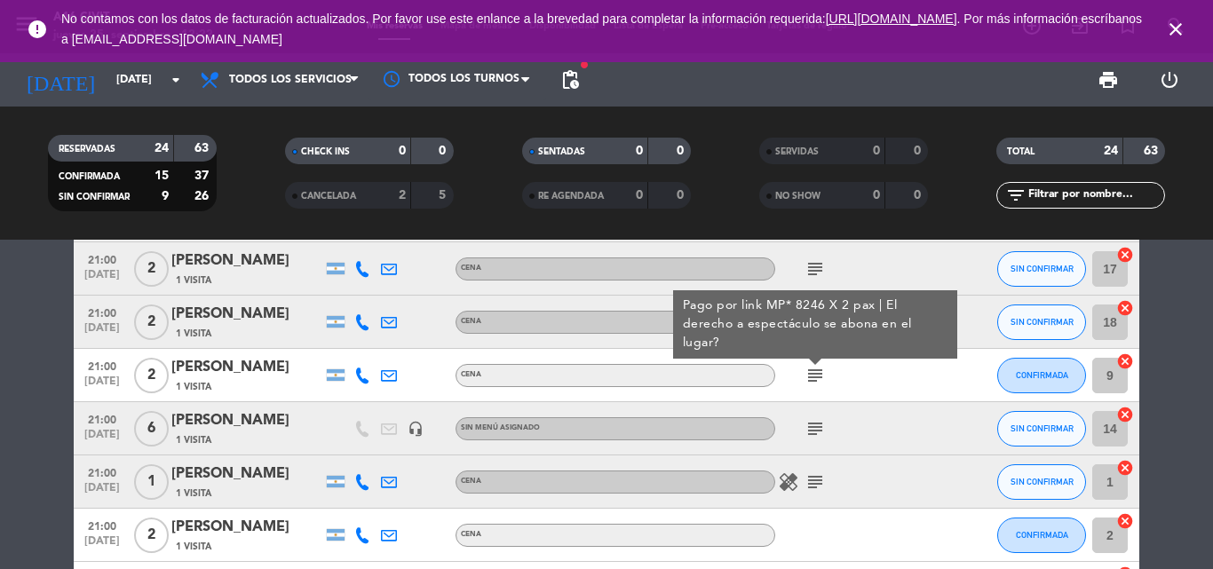
click at [1190, 257] on bookings-row "20:00 [DATE] 2 [PERSON_NAME] 1 Visita headset_mic Sin menú asignado CONFIRMADA …" at bounding box center [606, 70] width 1213 height 1353
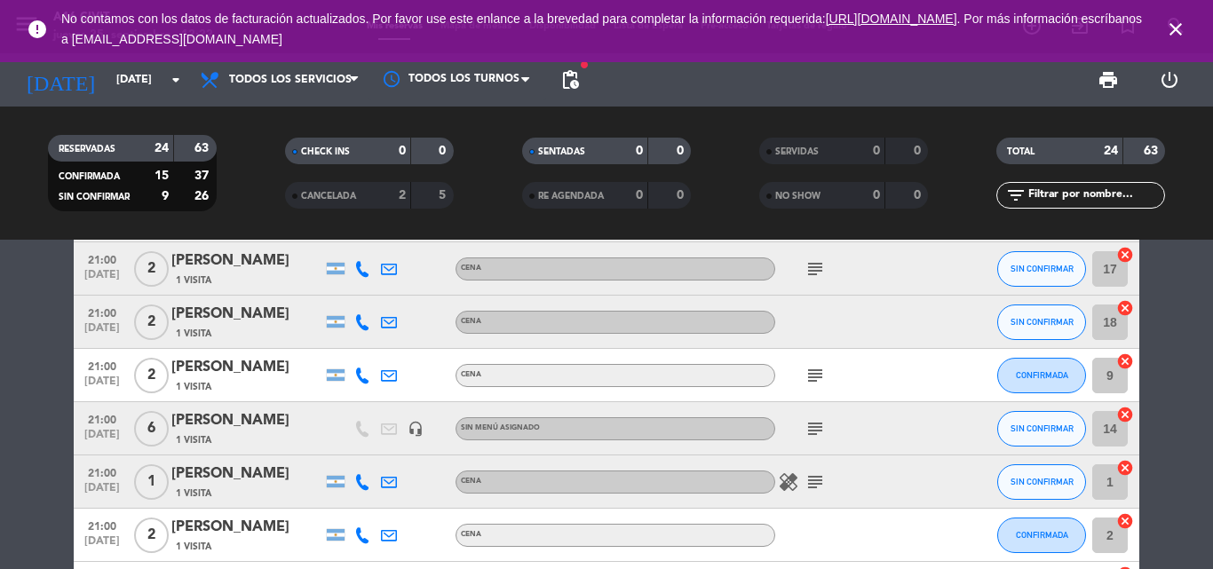
click at [52, 286] on bookings-row "20:00 [DATE] 2 [PERSON_NAME] 1 Visita headset_mic Sin menú asignado CONFIRMADA …" at bounding box center [606, 70] width 1213 height 1353
